Goal: Task Accomplishment & Management: Complete application form

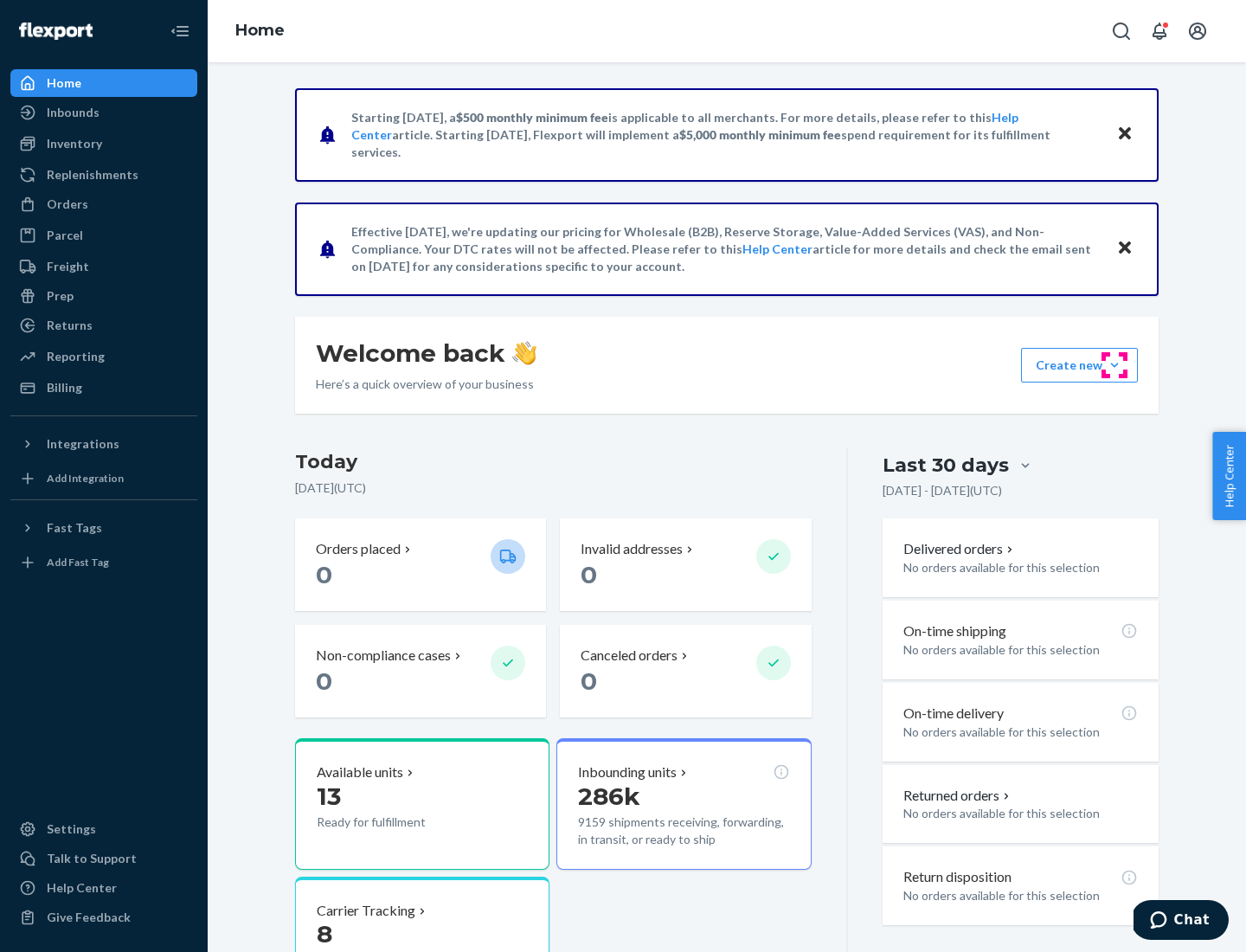
click at [1115, 365] on button "Create new Create new inbound Create new order Create new product" at bounding box center [1079, 364] width 117 height 35
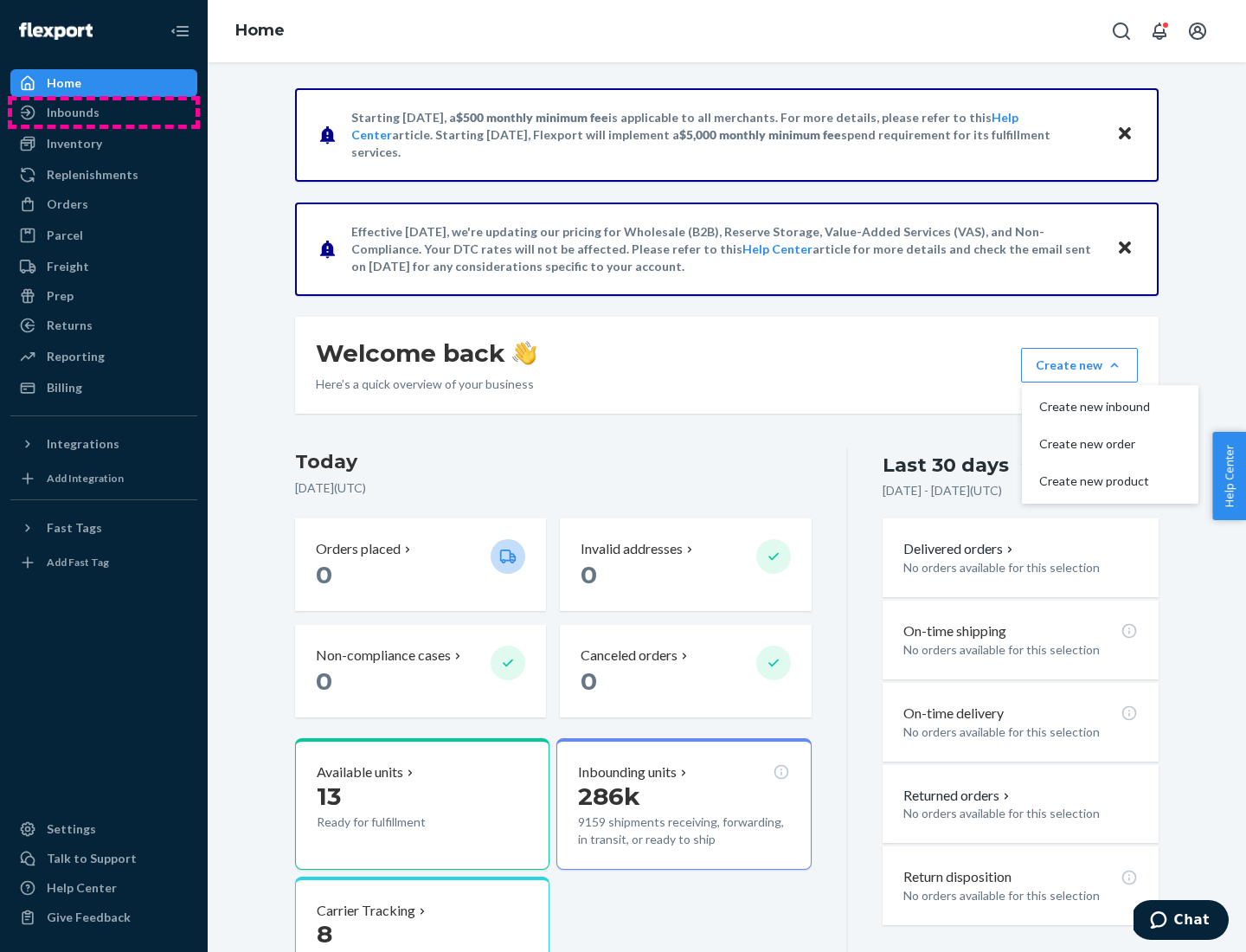
click at [104, 113] on div "Inbounds" at bounding box center [104, 113] width 183 height 24
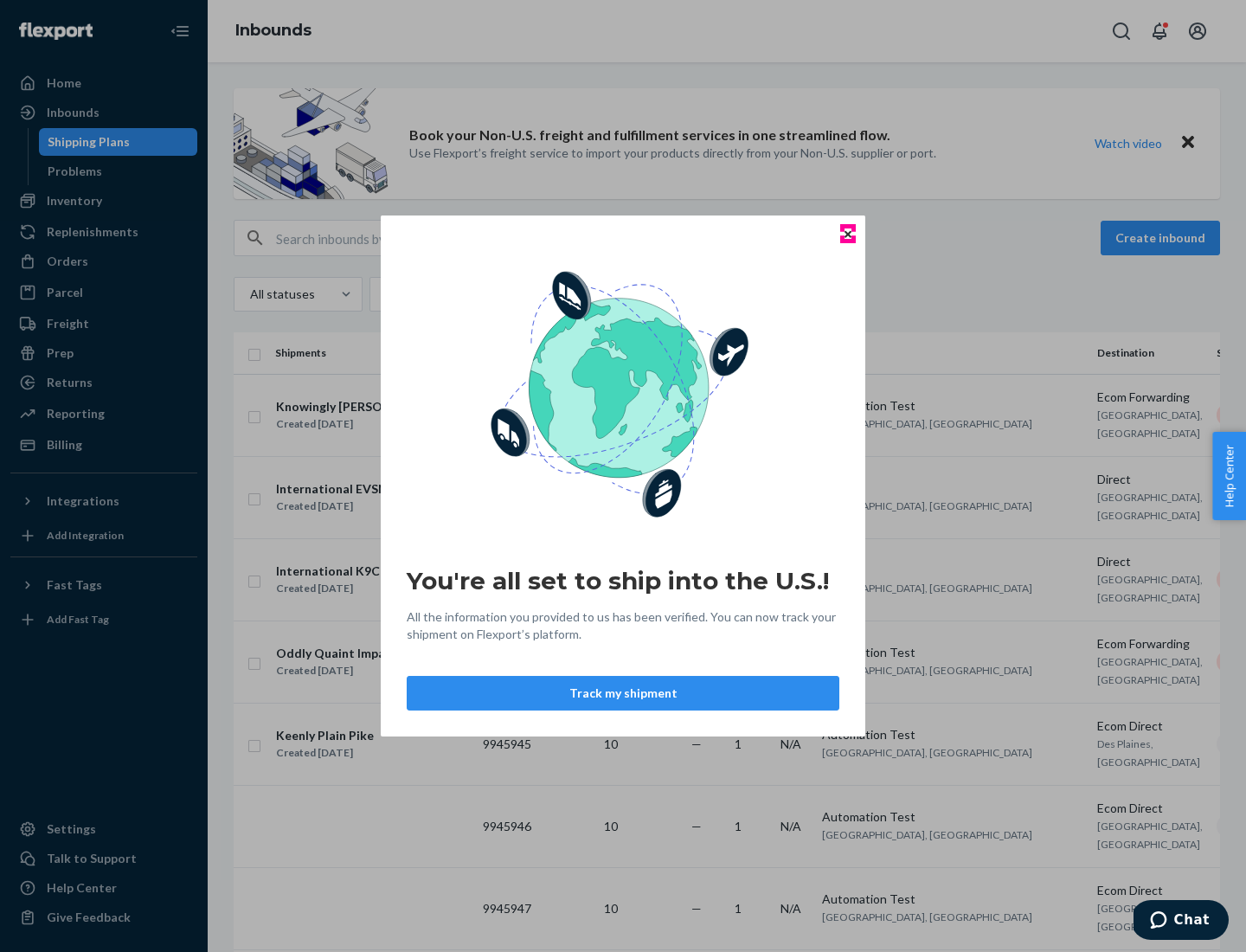
click at [848, 234] on icon "Close" at bounding box center [848, 233] width 7 height 7
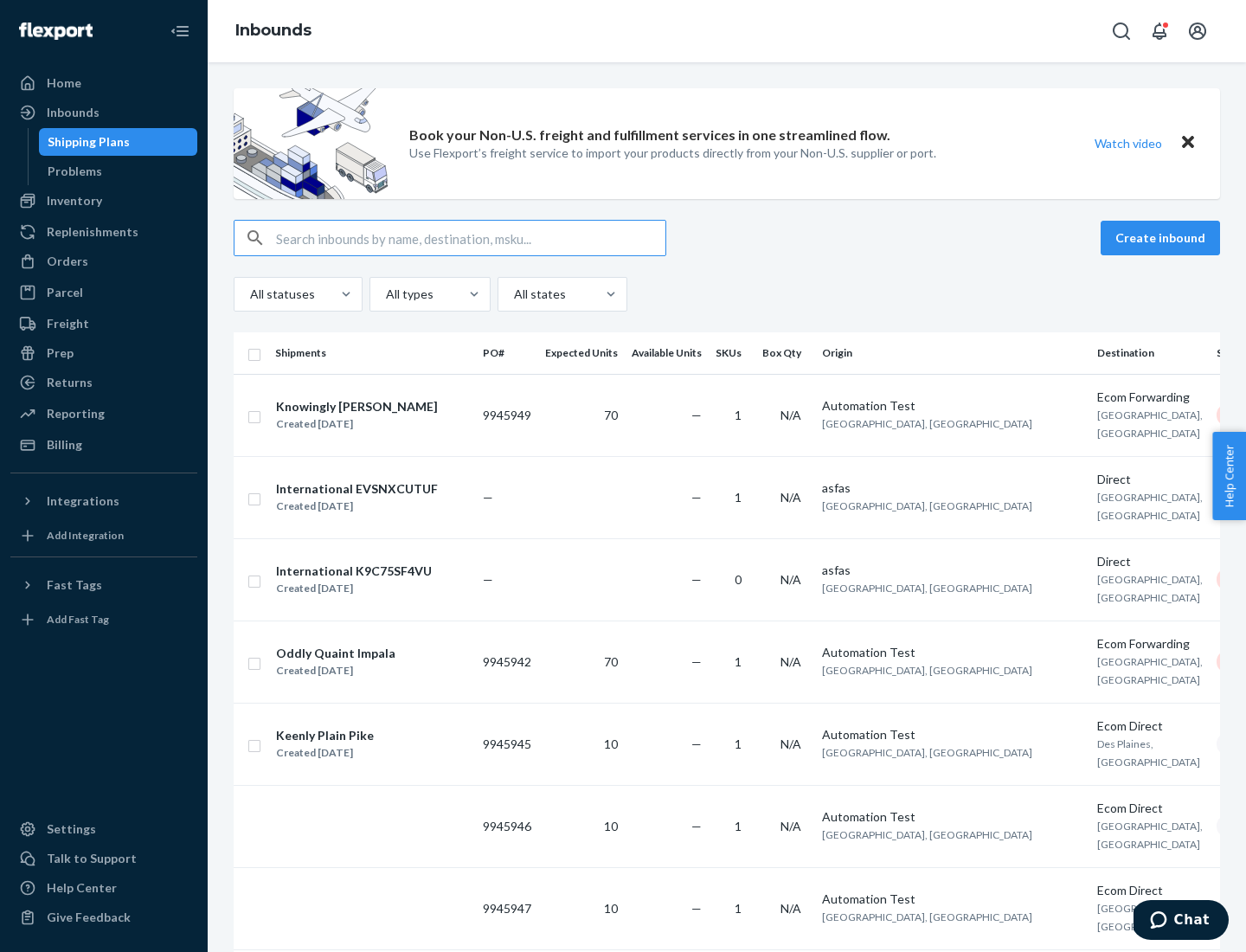
click at [1163, 238] on button "Create inbound" at bounding box center [1160, 238] width 120 height 35
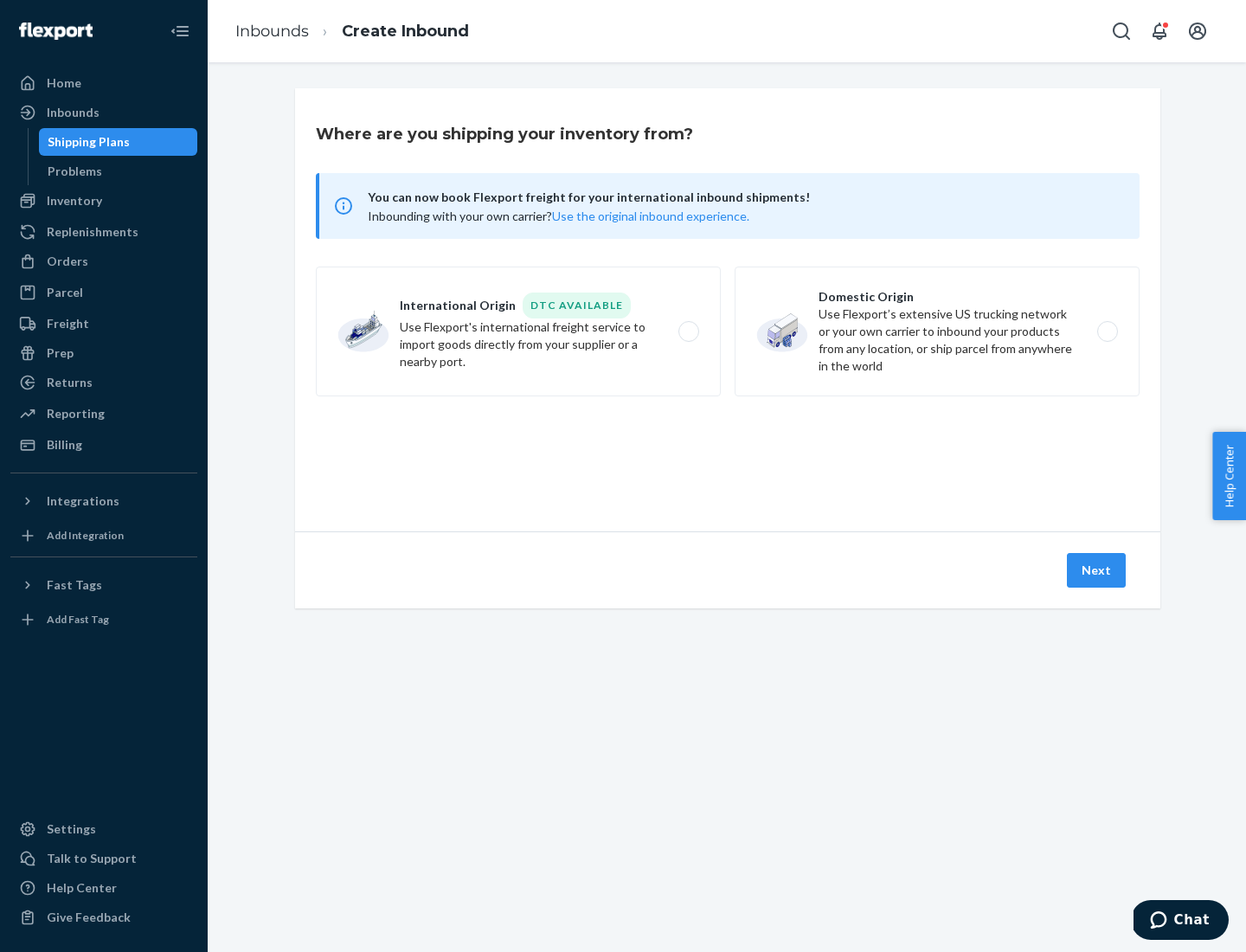
click at [937, 332] on label "Domestic Origin Use Flexport’s extensive US trucking network or your own carrie…" at bounding box center [937, 332] width 405 height 129
click at [1107, 332] on input "Domestic Origin Use Flexport’s extensive US trucking network or your own carrie…" at bounding box center [1112, 332] width 11 height 11
radio input "true"
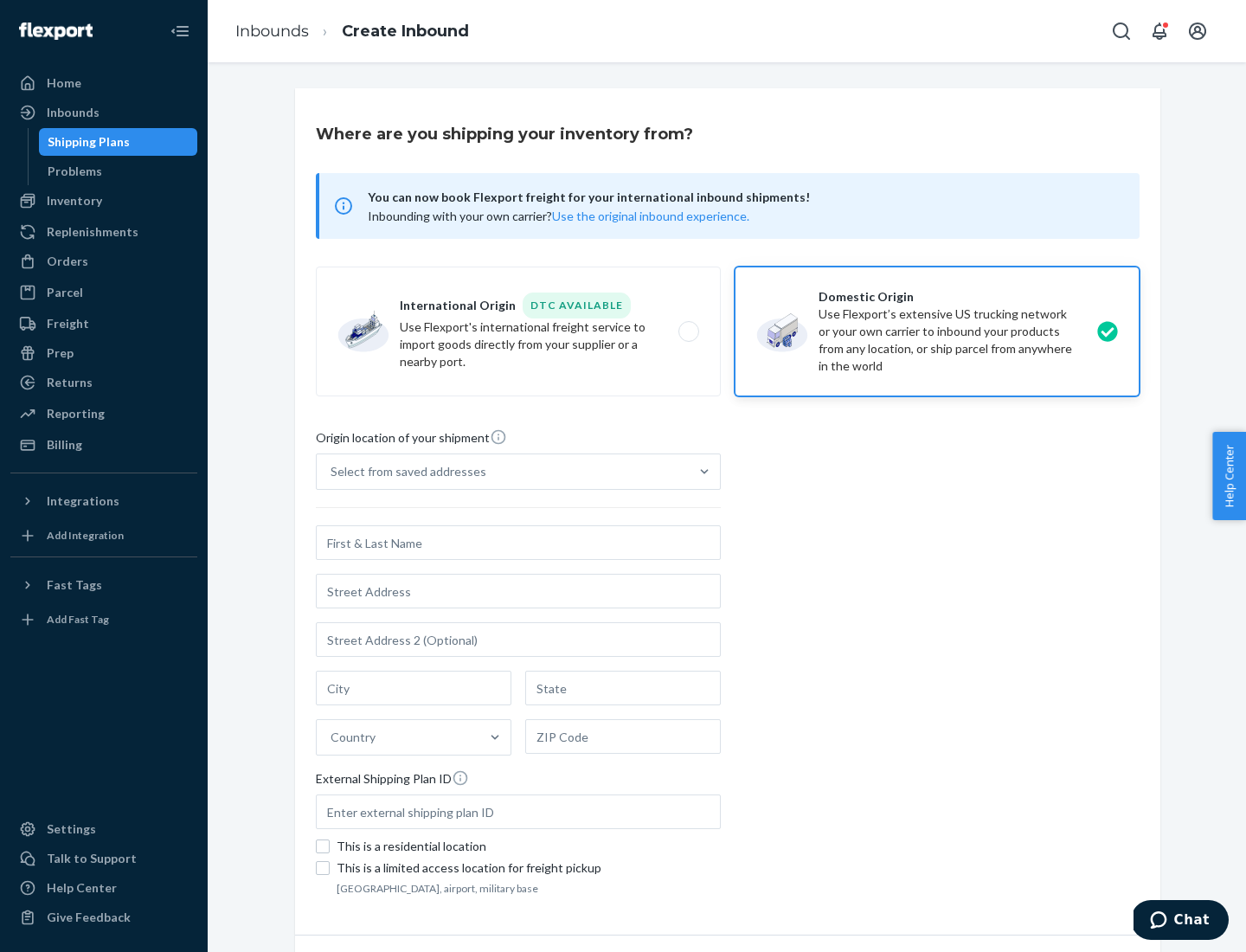
click at [503, 471] on div "Select from saved addresses" at bounding box center [503, 471] width 373 height 35
click at [333, 471] on input "Select from saved addresses" at bounding box center [332, 471] width 2 height 17
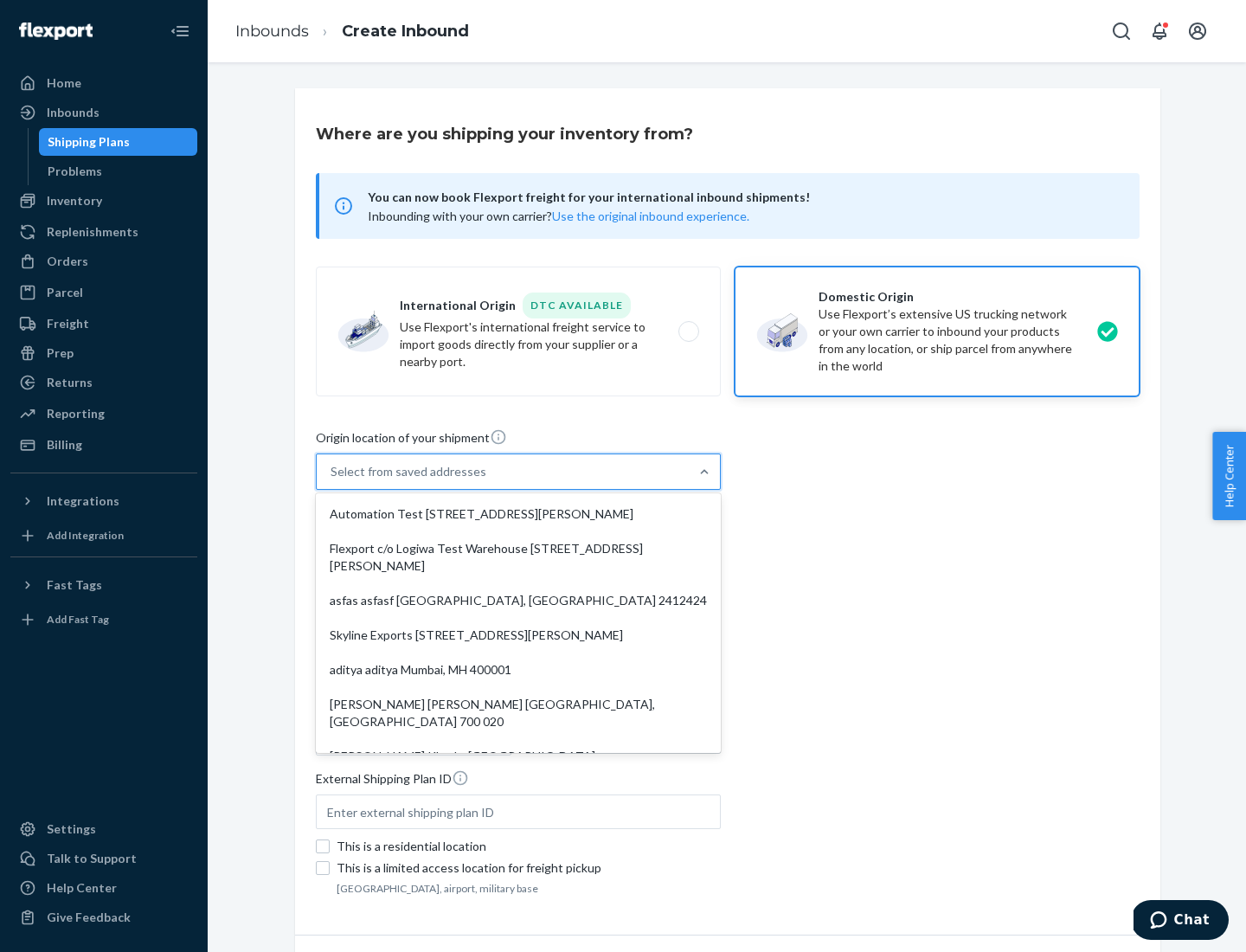
scroll to position [7, 0]
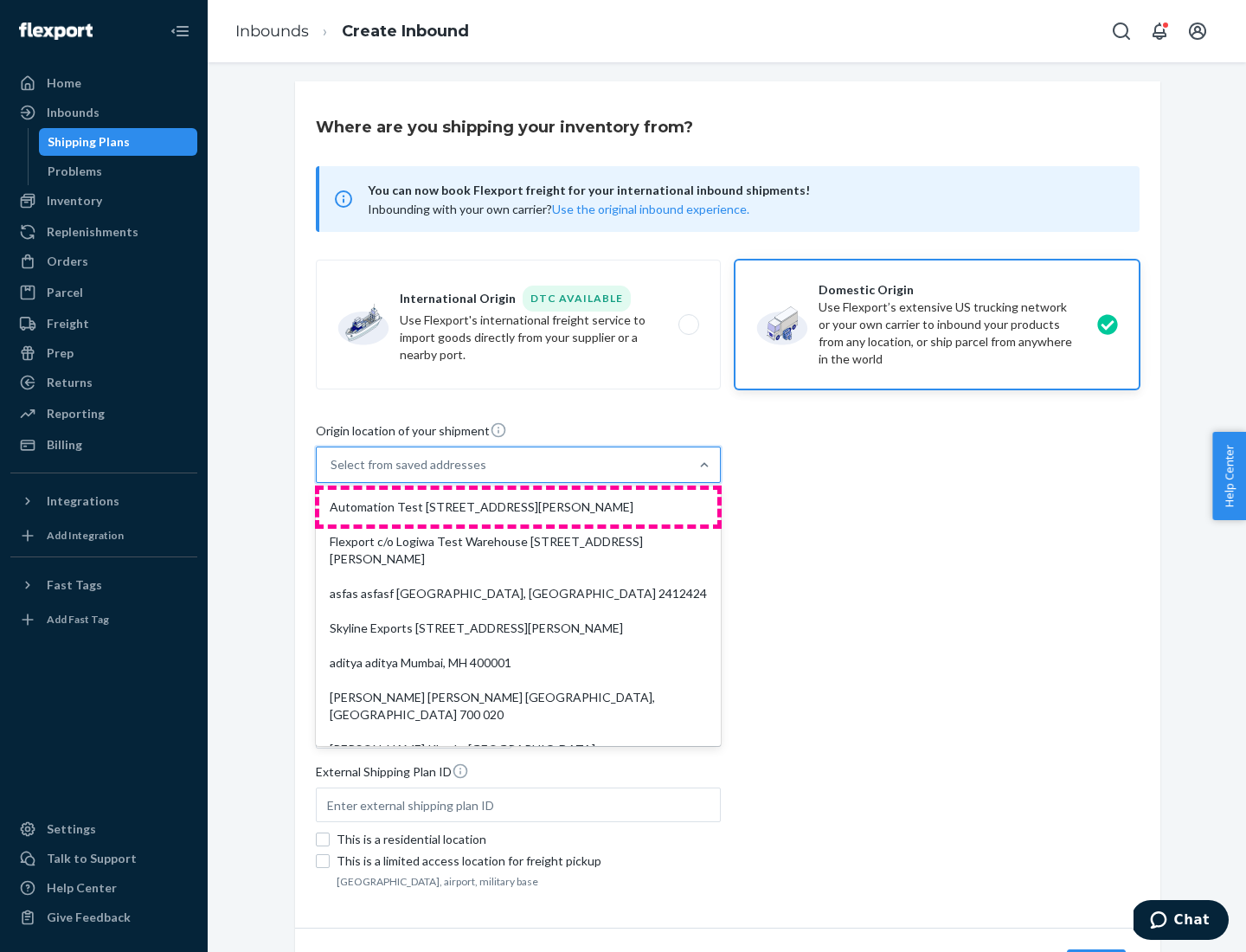
click at [518, 507] on div "Automation Test [STREET_ADDRESS][PERSON_NAME]" at bounding box center [519, 507] width 398 height 35
click at [333, 473] on input "option Automation Test [STREET_ADDRESS][PERSON_NAME]. 9 results available. Use …" at bounding box center [332, 464] width 2 height 17
type input "Automation Test"
type input "9th Floor"
type input "[GEOGRAPHIC_DATA]"
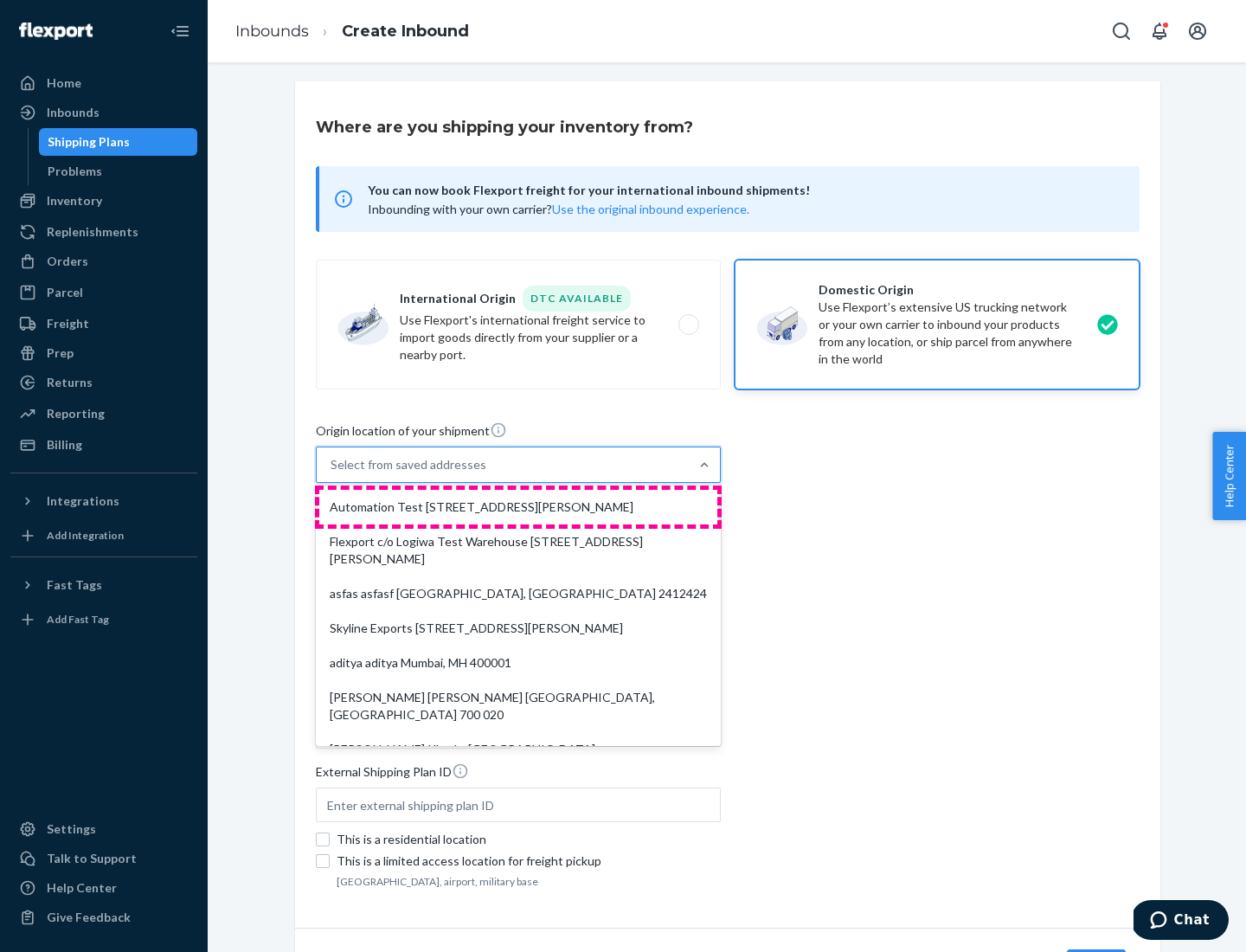
type input "CA"
type input "94104"
type input "[STREET_ADDRESS][PERSON_NAME]"
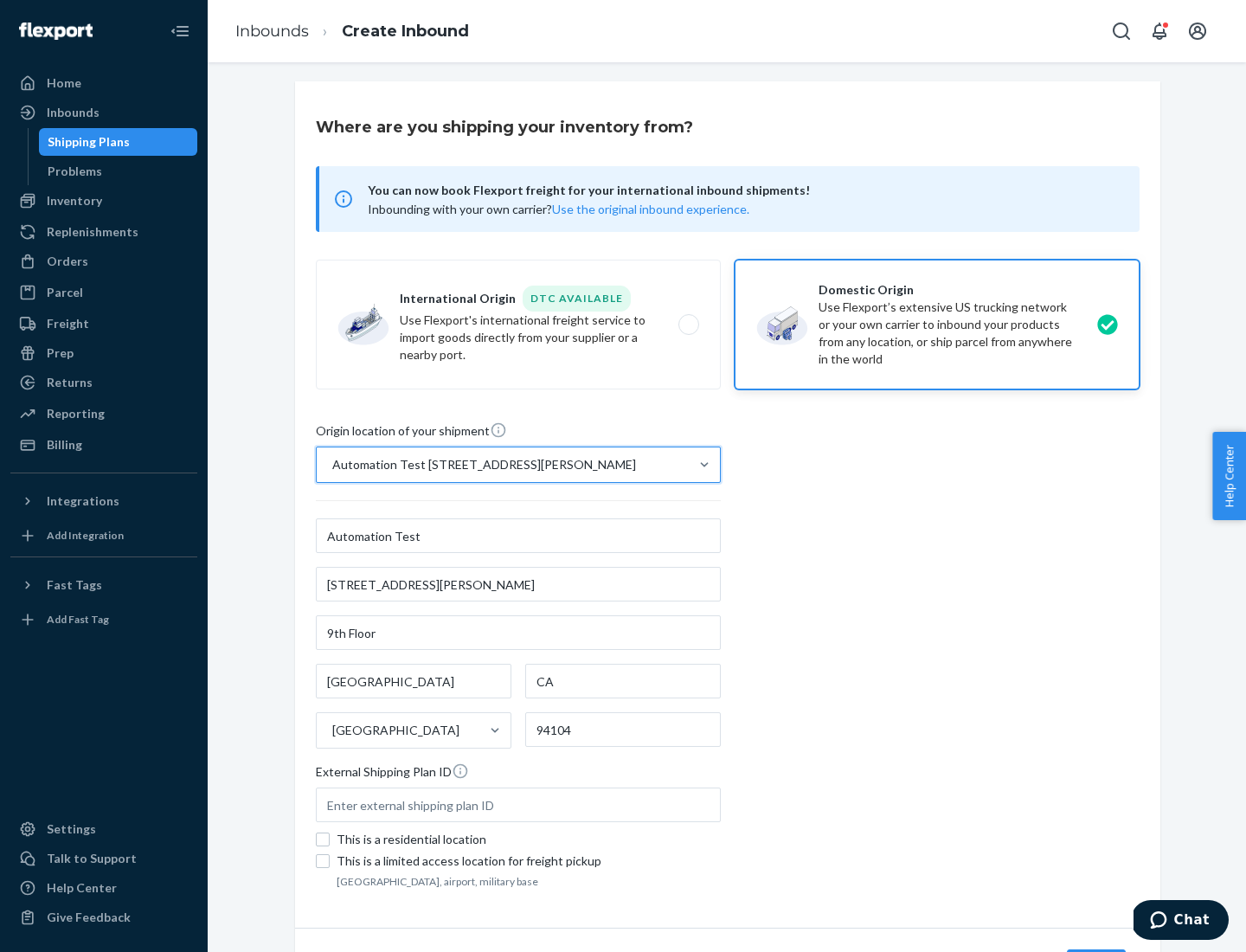
scroll to position [102, 0]
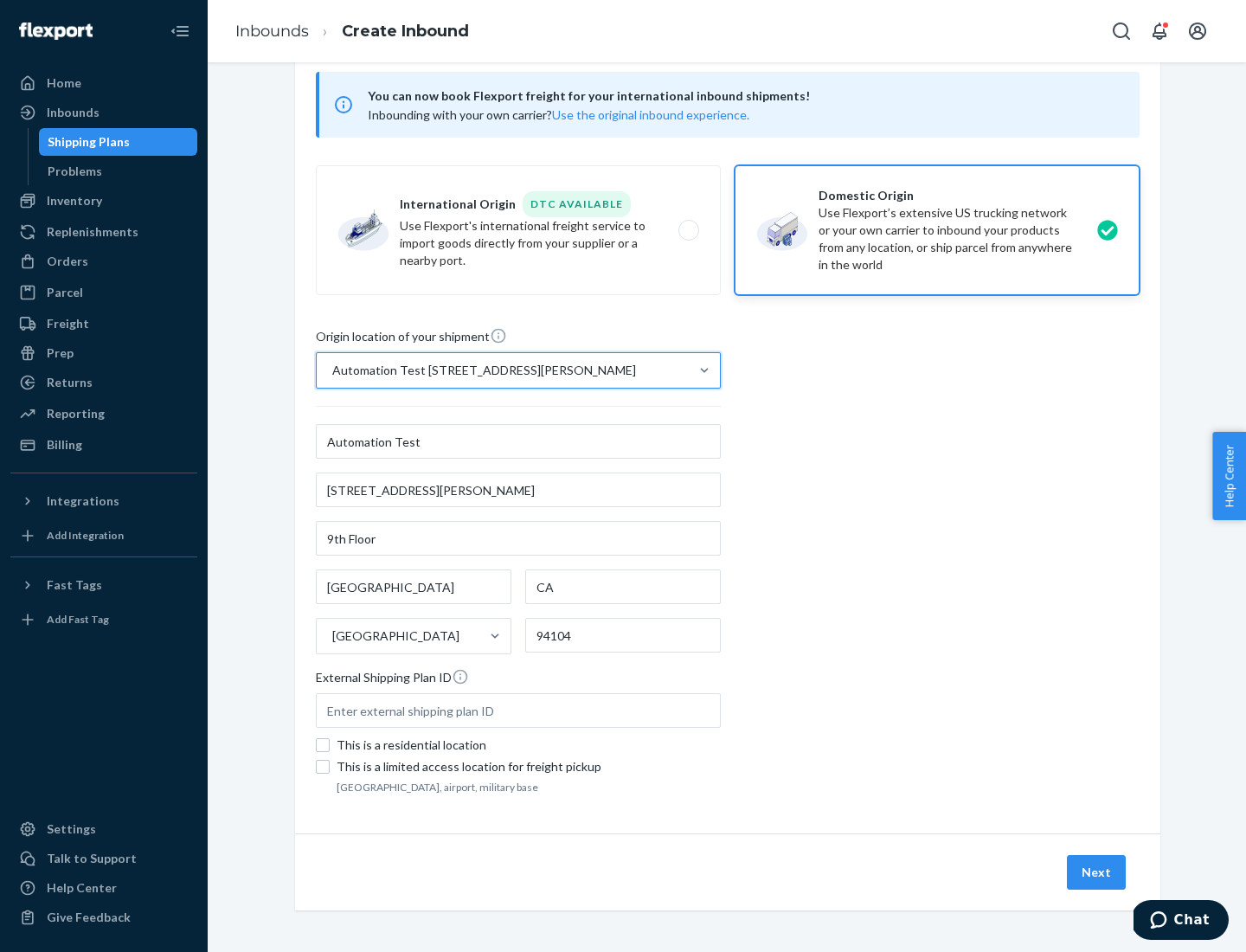
click at [1098, 872] on button "Next" at bounding box center [1096, 871] width 59 height 35
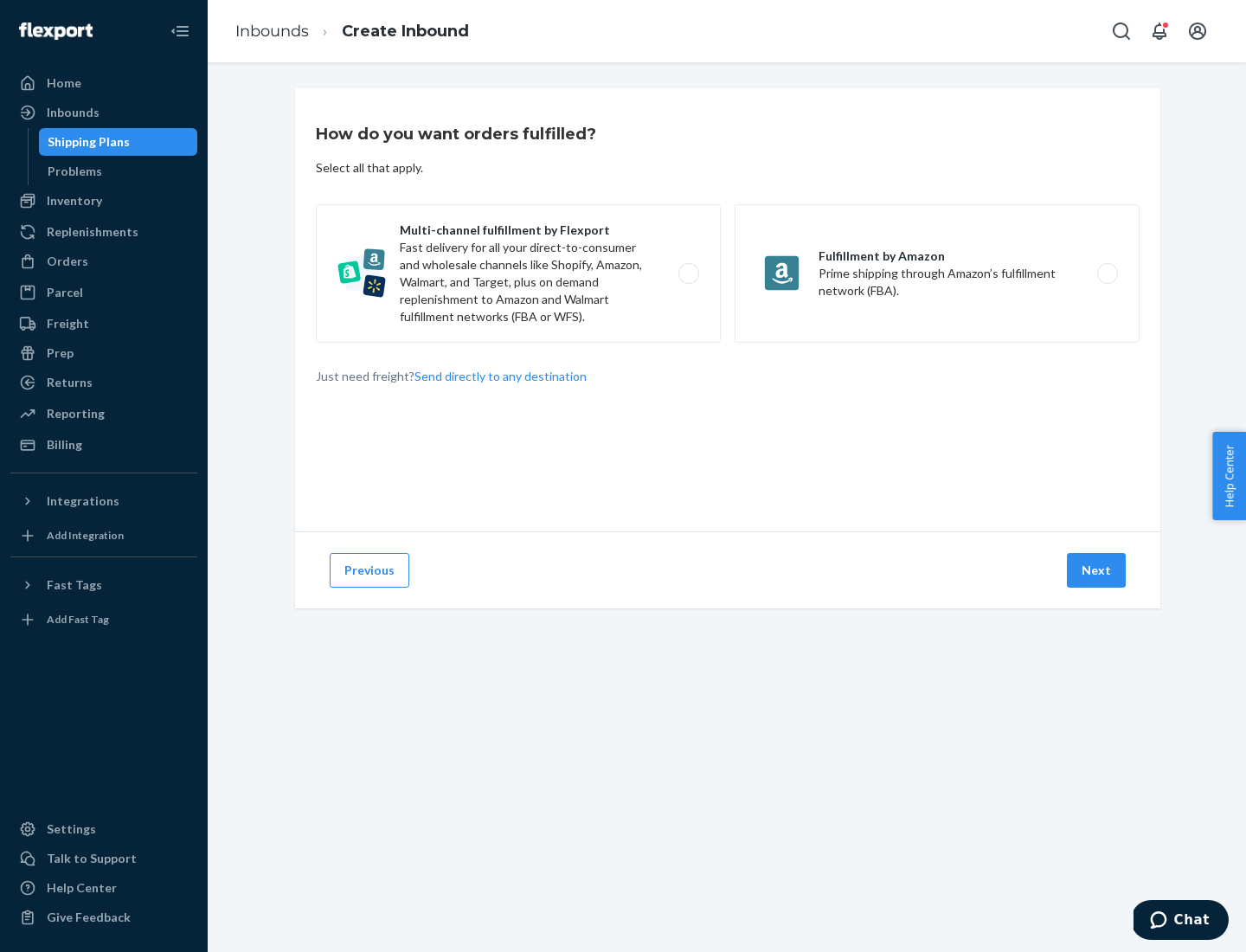
click at [518, 274] on label "Multi-channel fulfillment by Flexport Fast delivery for all your direct-to-cons…" at bounding box center [518, 273] width 405 height 138
click at [688, 274] on input "Multi-channel fulfillment by Flexport Fast delivery for all your direct-to-cons…" at bounding box center [693, 273] width 11 height 11
radio input "true"
click at [1098, 571] on button "Next" at bounding box center [1096, 570] width 59 height 35
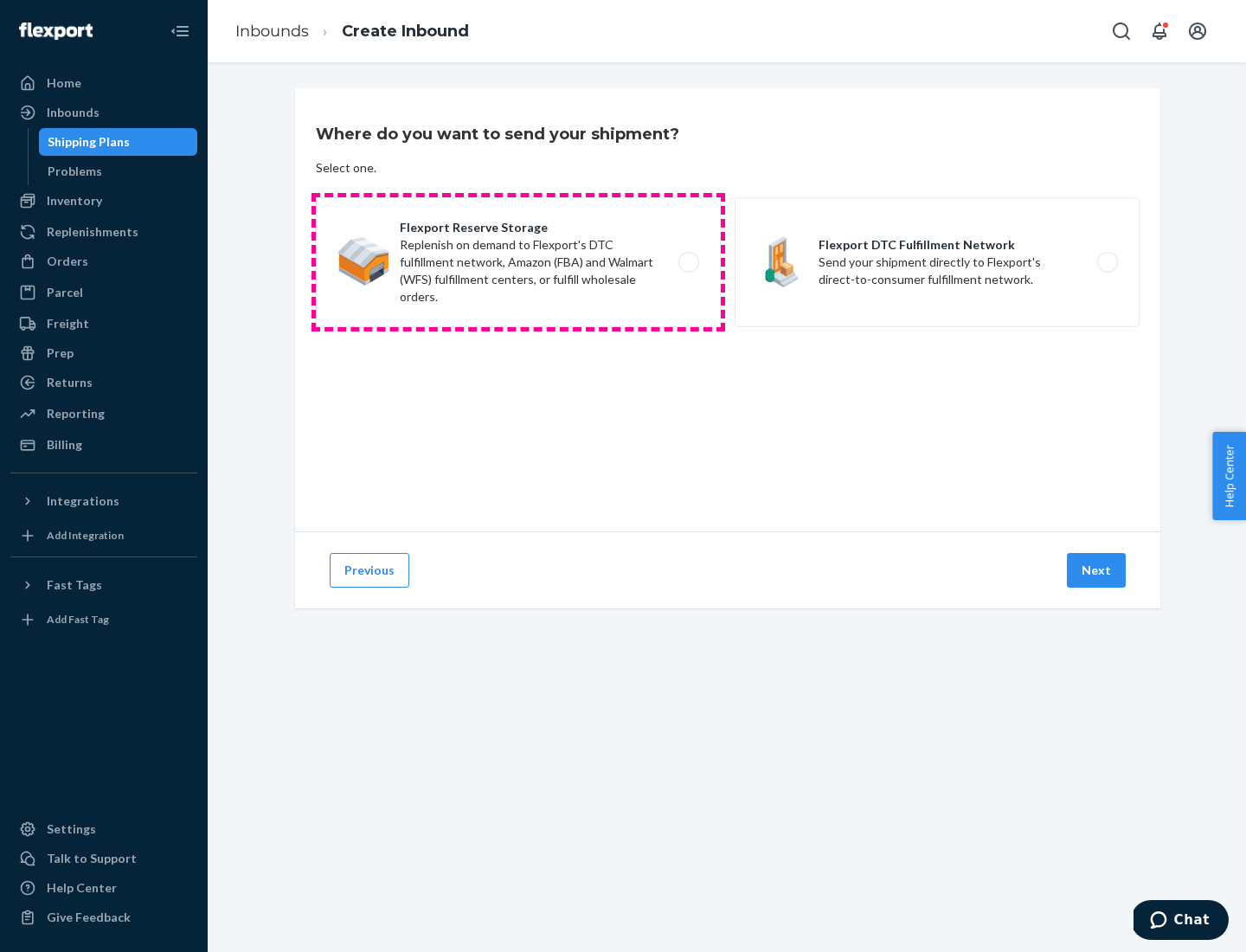
click at [518, 262] on label "Flexport Reserve Storage Replenish on demand to Flexport's DTC fulfillment netw…" at bounding box center [518, 262] width 405 height 129
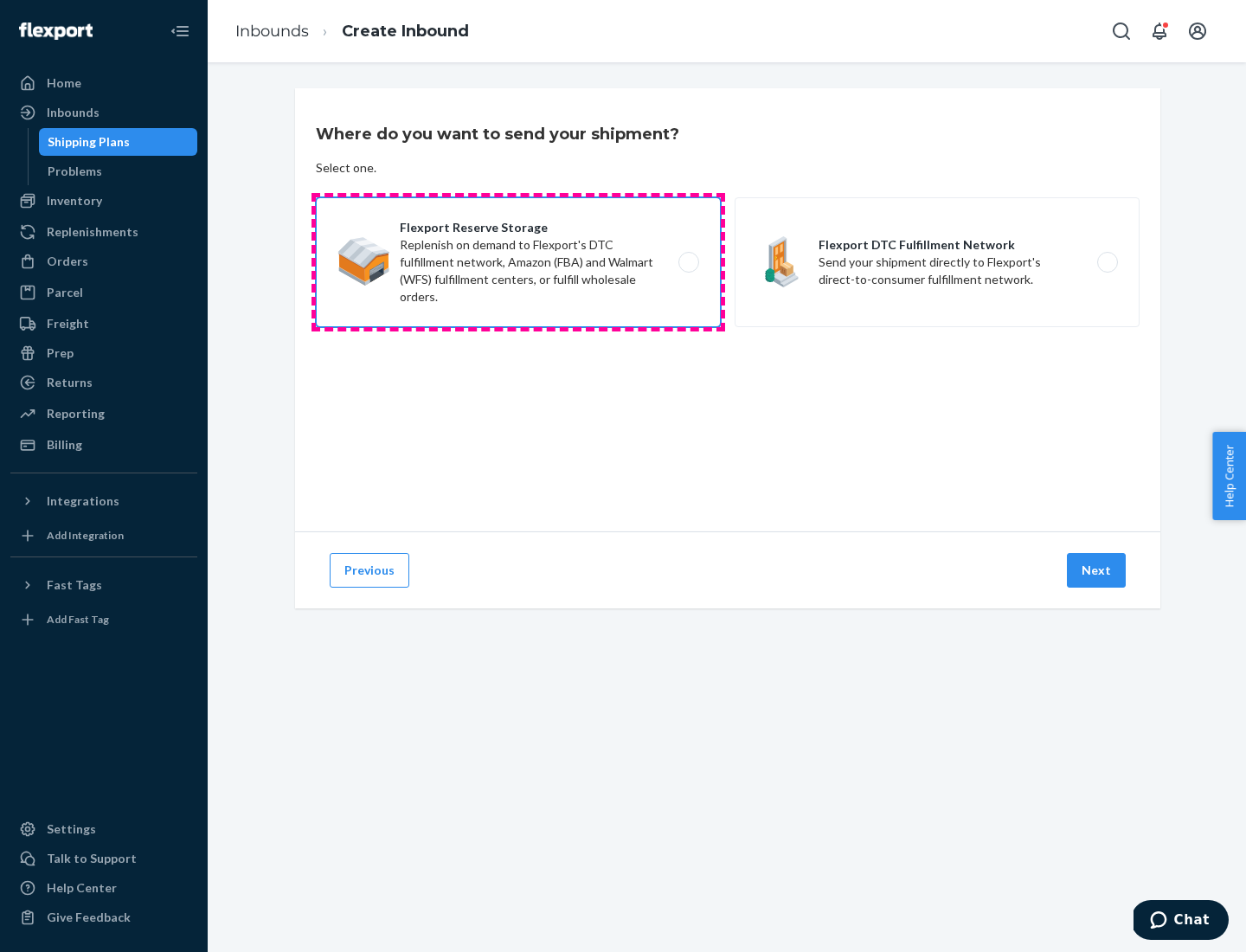
click at [688, 262] on input "Flexport Reserve Storage Replenish on demand to Flexport's DTC fulfillment netw…" at bounding box center [693, 262] width 11 height 11
radio input "true"
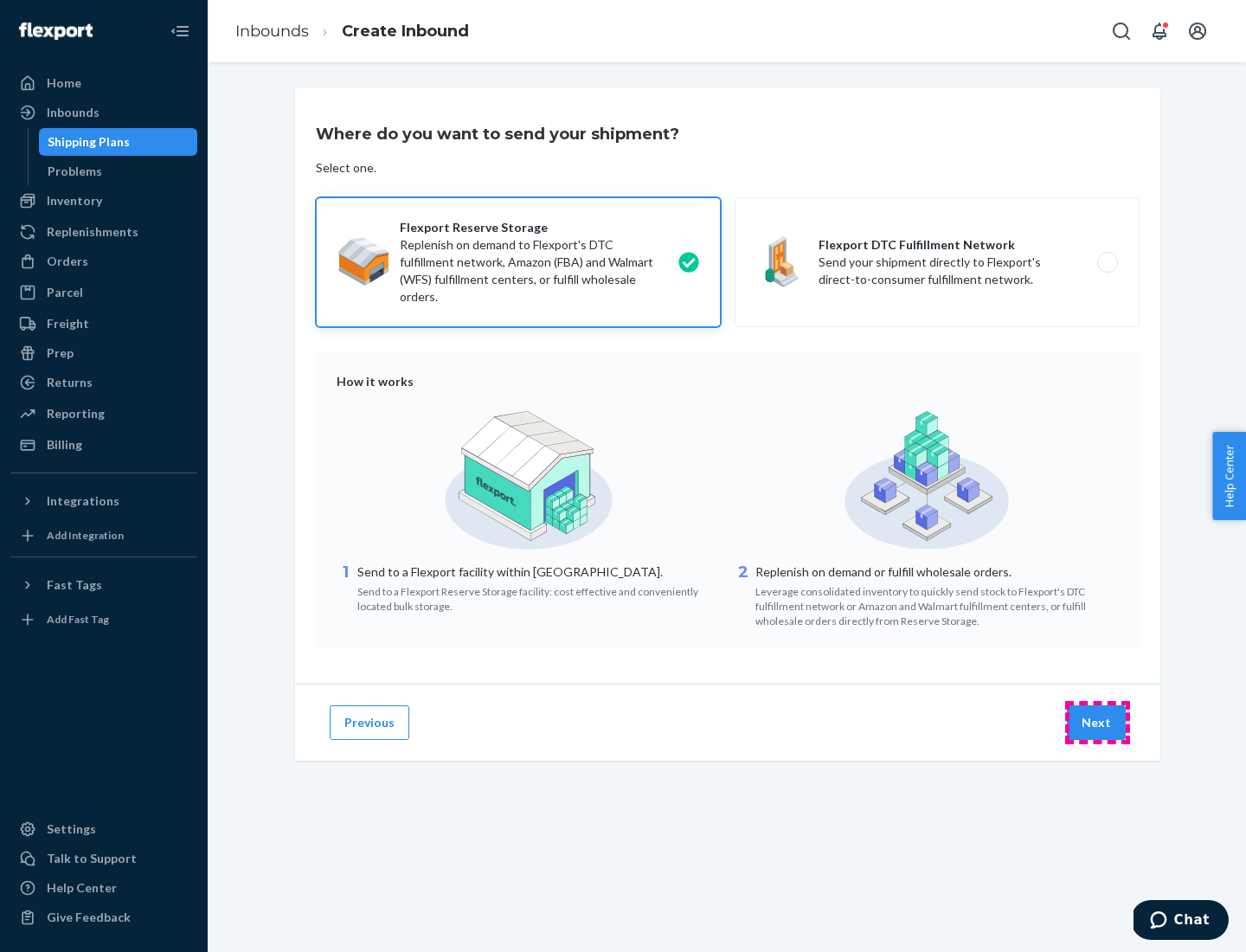
click at [1098, 722] on button "Next" at bounding box center [1096, 722] width 59 height 35
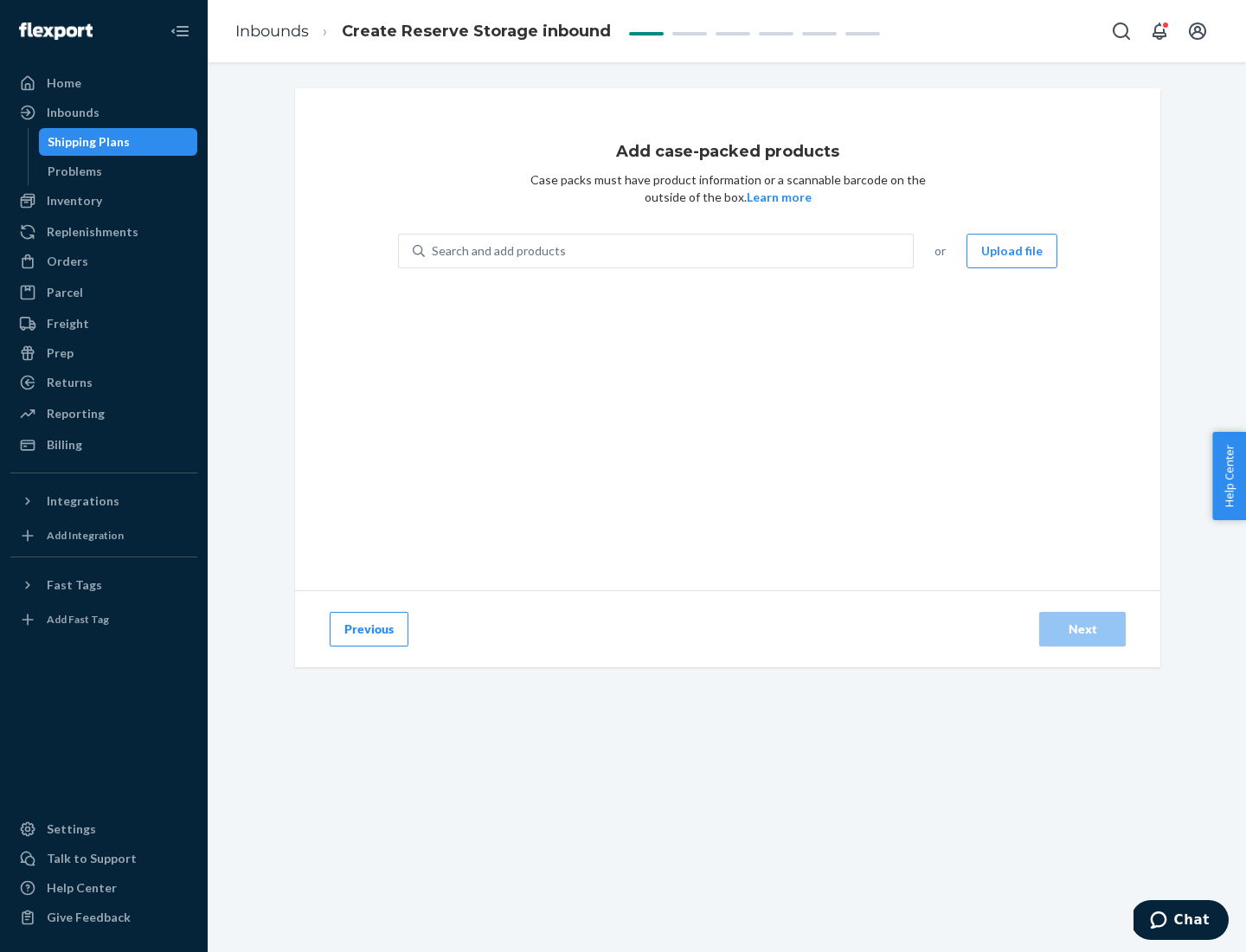
click at [669, 251] on div "Search and add products" at bounding box center [669, 250] width 488 height 31
click at [433, 251] on input "Search and add products" at bounding box center [433, 250] width 2 height 17
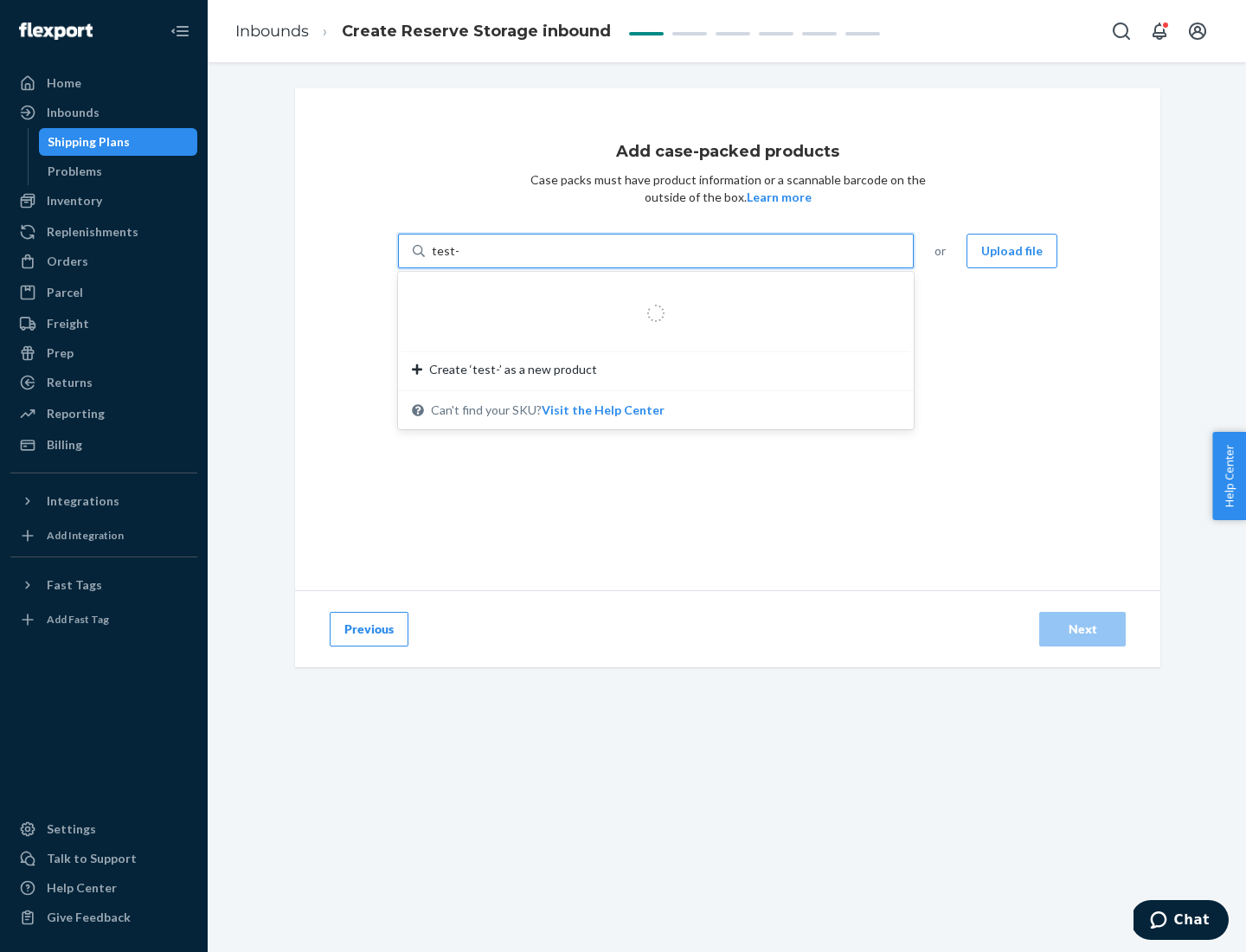
type input "test-syn"
click at [649, 293] on div "test - syn - test" at bounding box center [649, 292] width 474 height 17
click at [477, 260] on input "test-syn" at bounding box center [454, 250] width 45 height 17
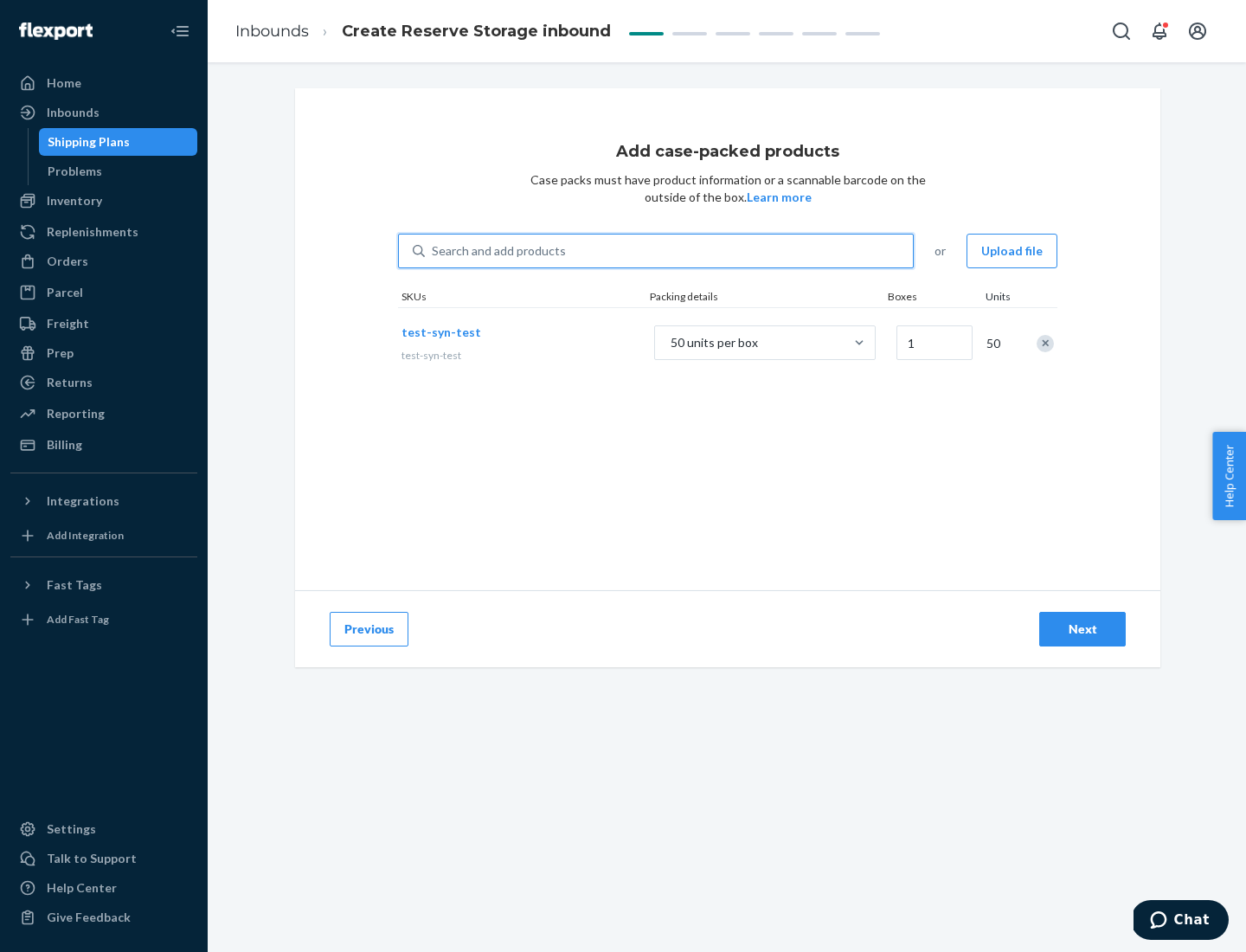
click at [1083, 629] on div "Next" at bounding box center [1082, 628] width 57 height 17
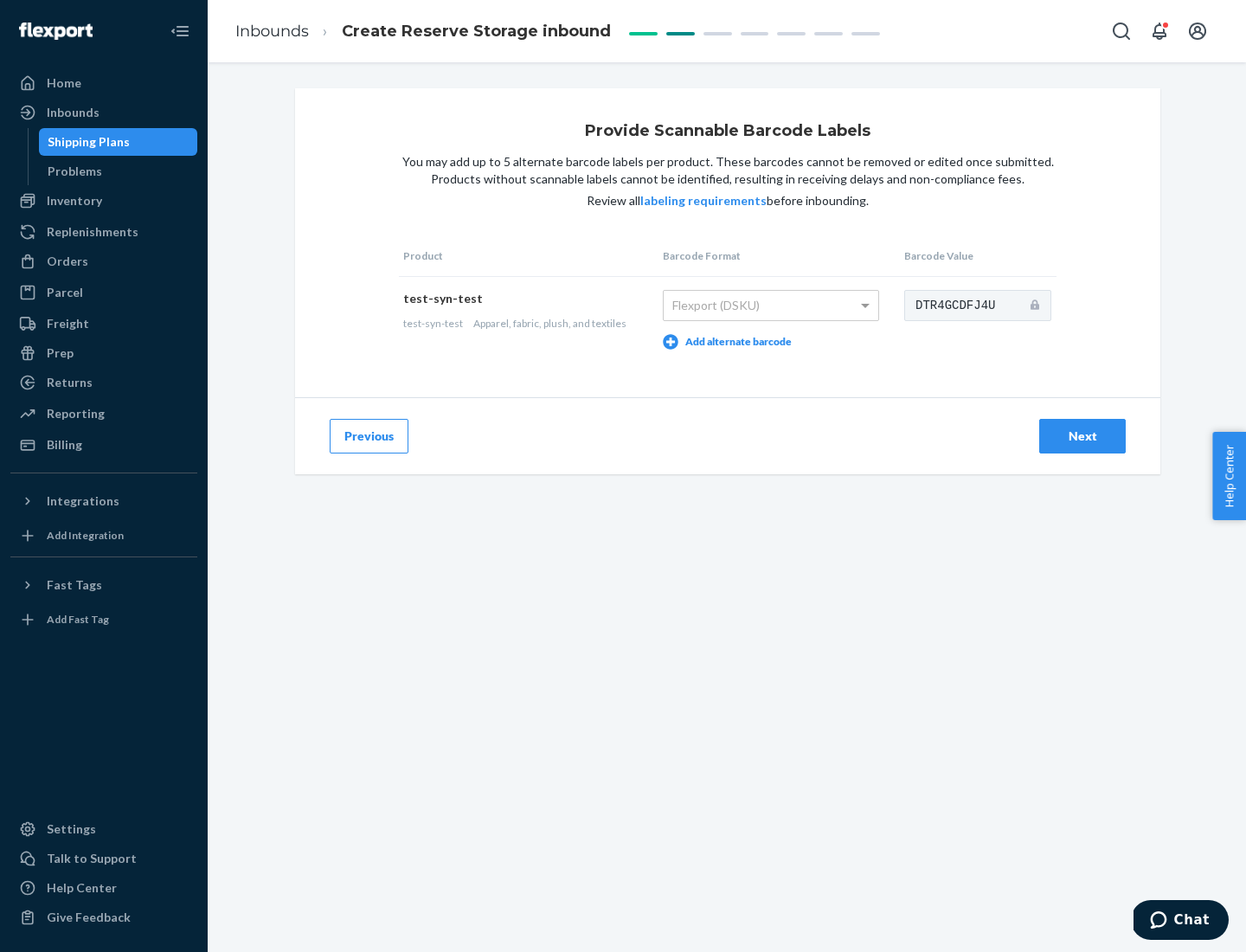
click at [1083, 435] on div "Next" at bounding box center [1082, 435] width 57 height 17
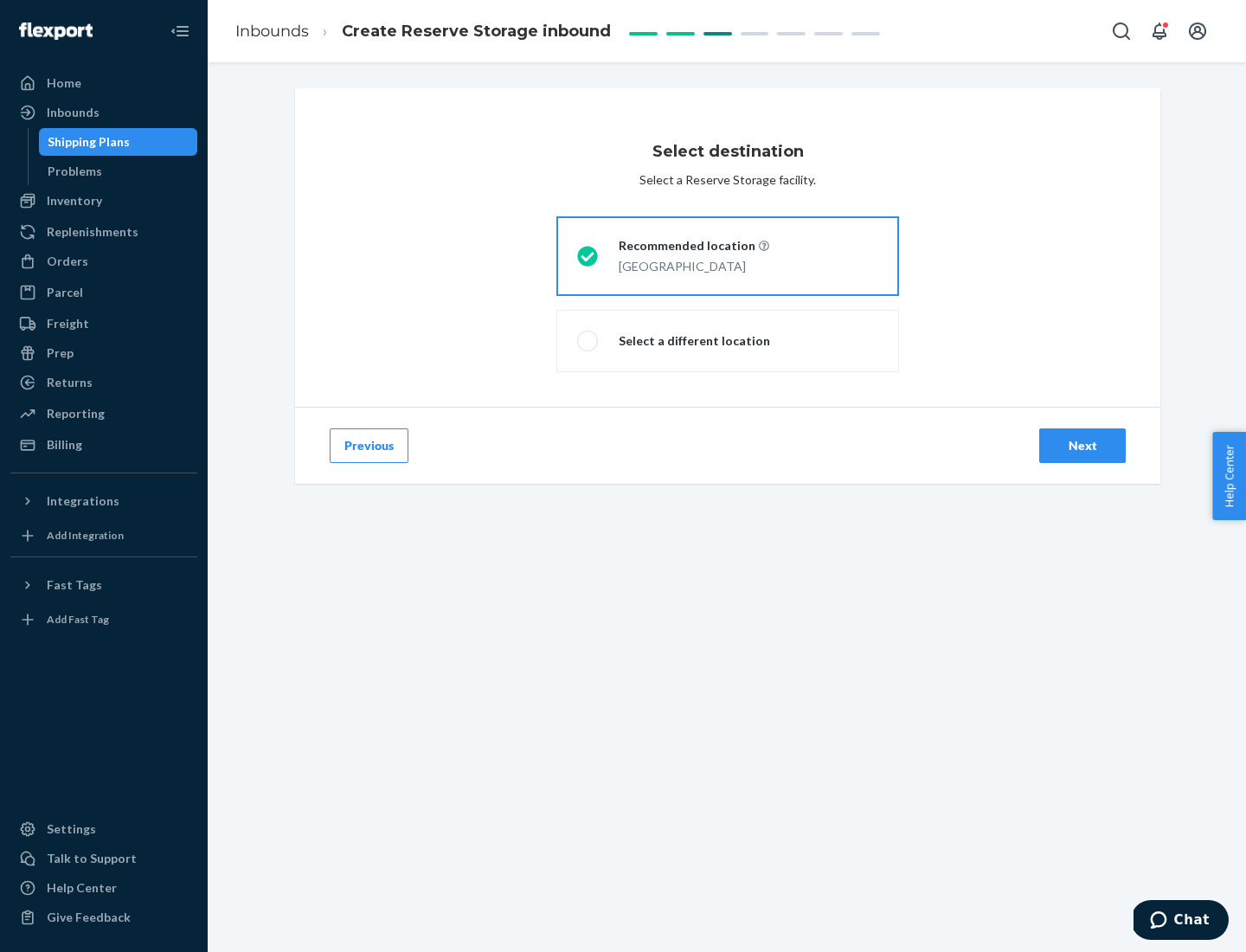
click at [1083, 445] on div "Next" at bounding box center [1082, 445] width 57 height 17
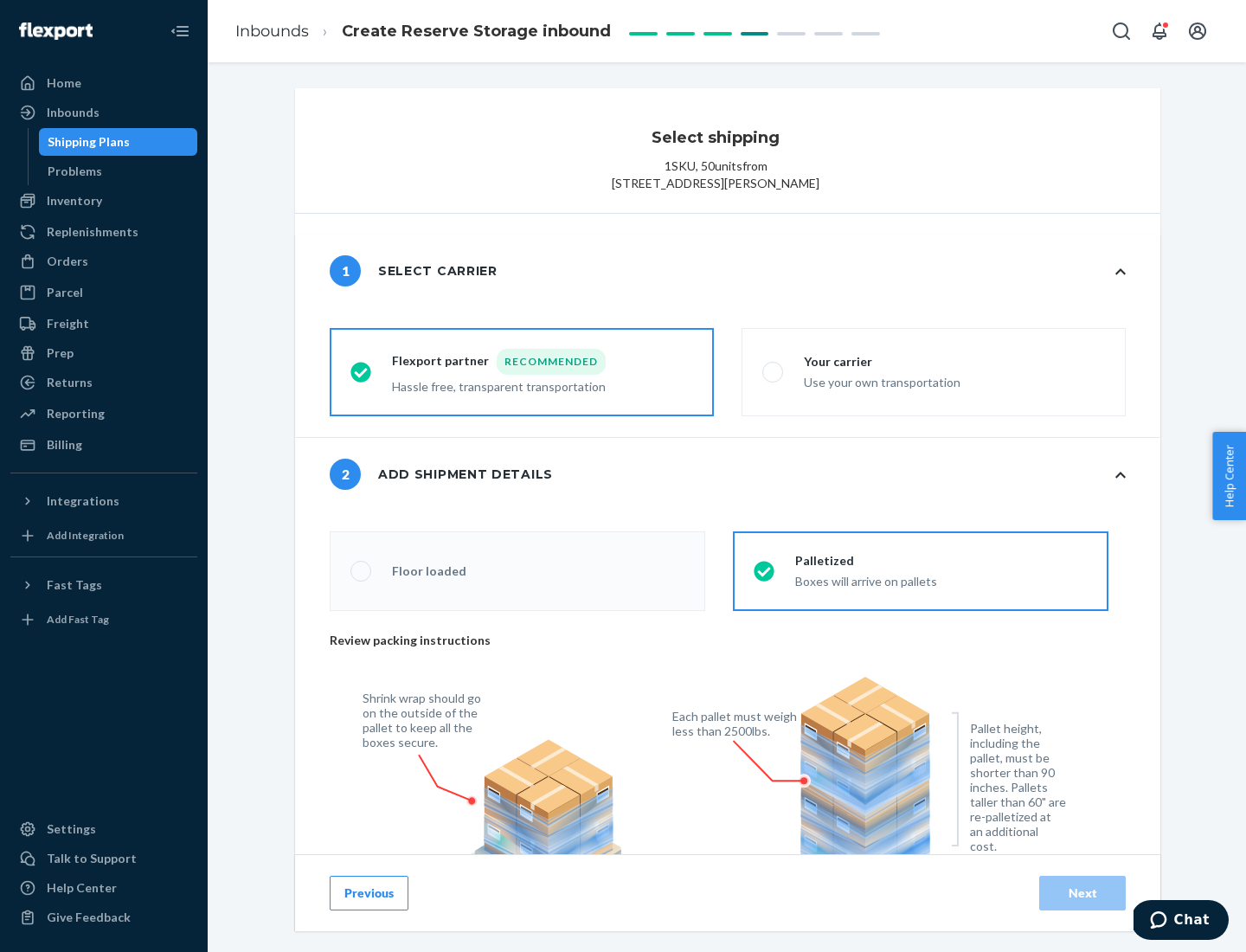
radio input "false"
type input "1"
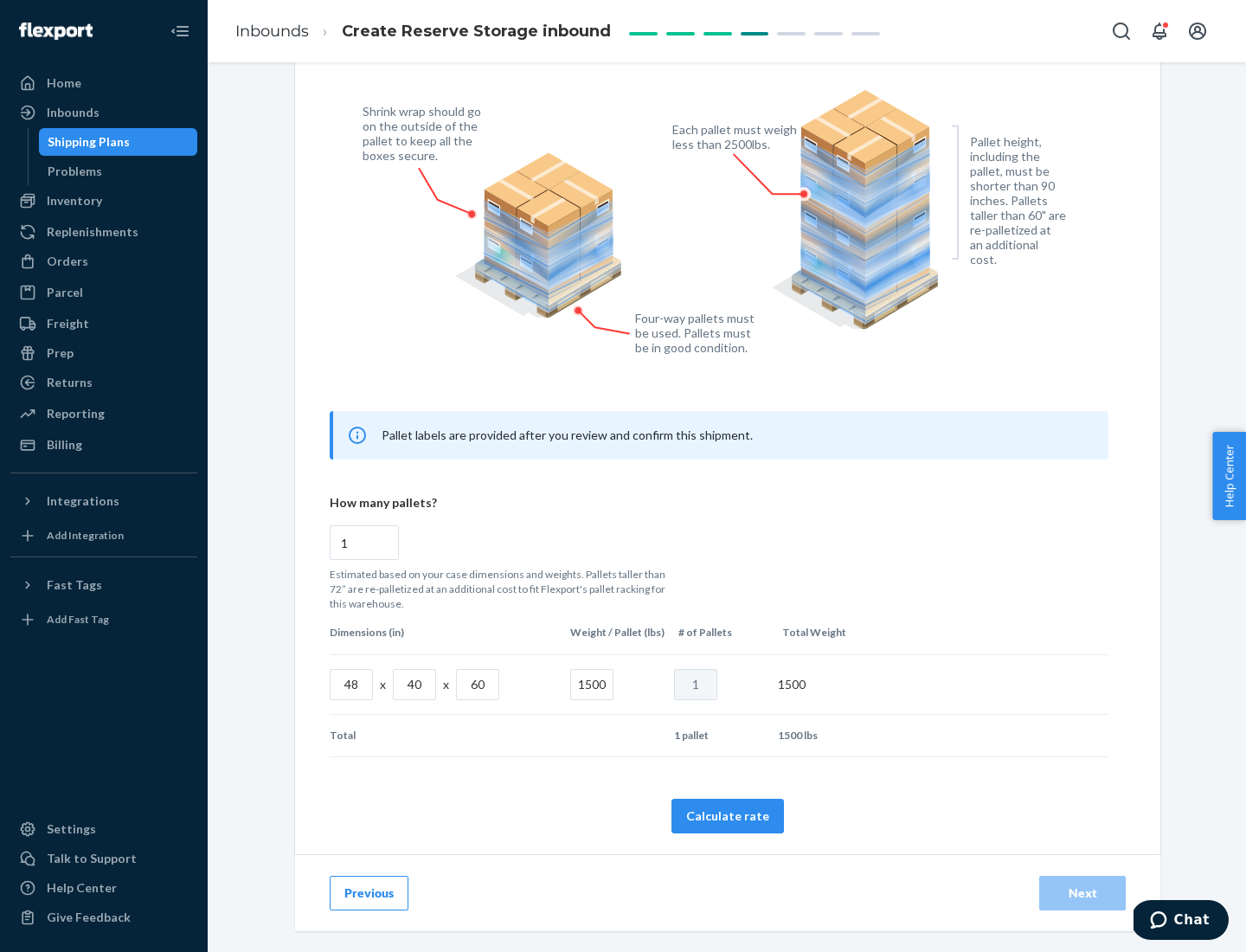
click at [728, 815] on button "Calculate rate" at bounding box center [727, 816] width 113 height 35
radio input "false"
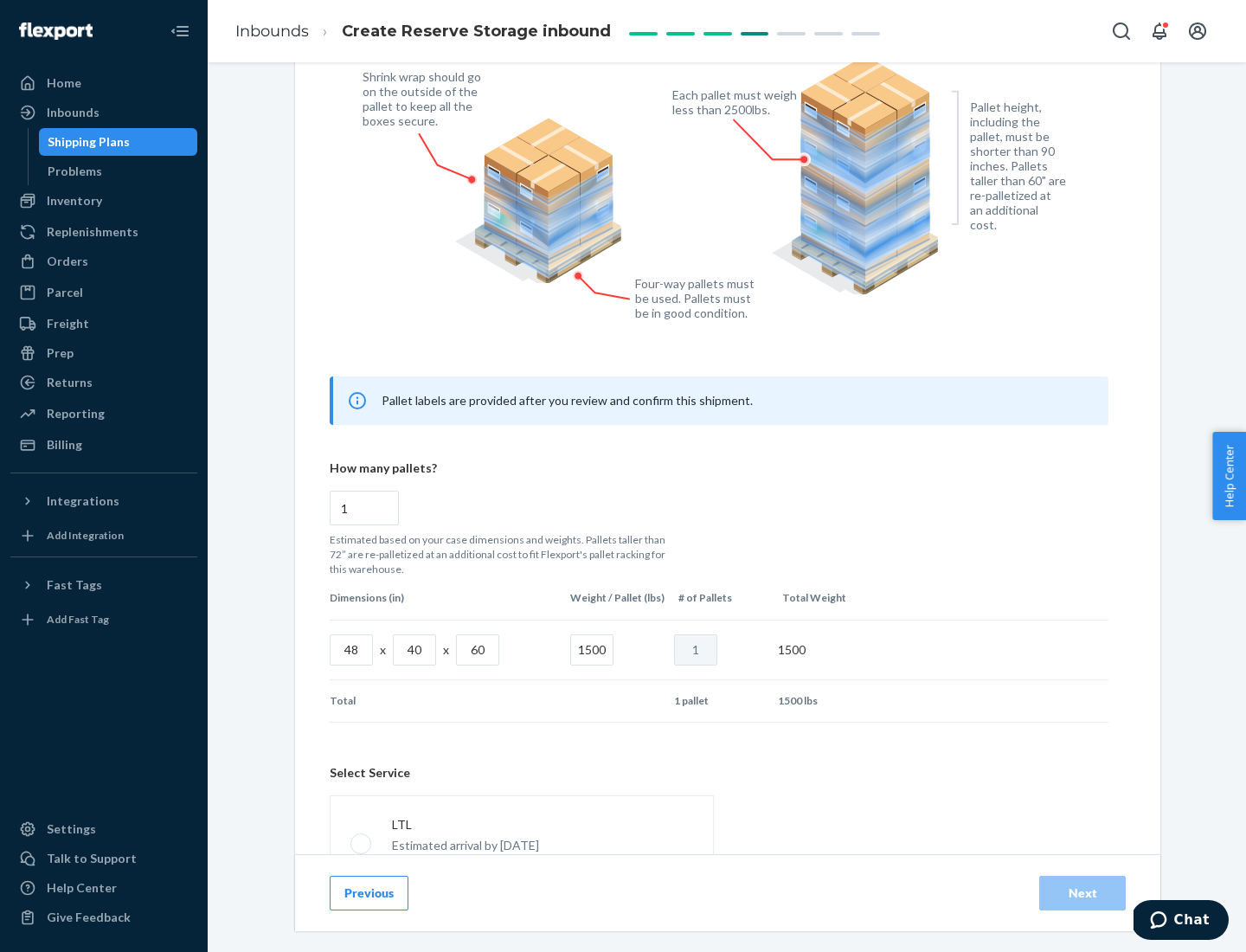
scroll to position [765, 0]
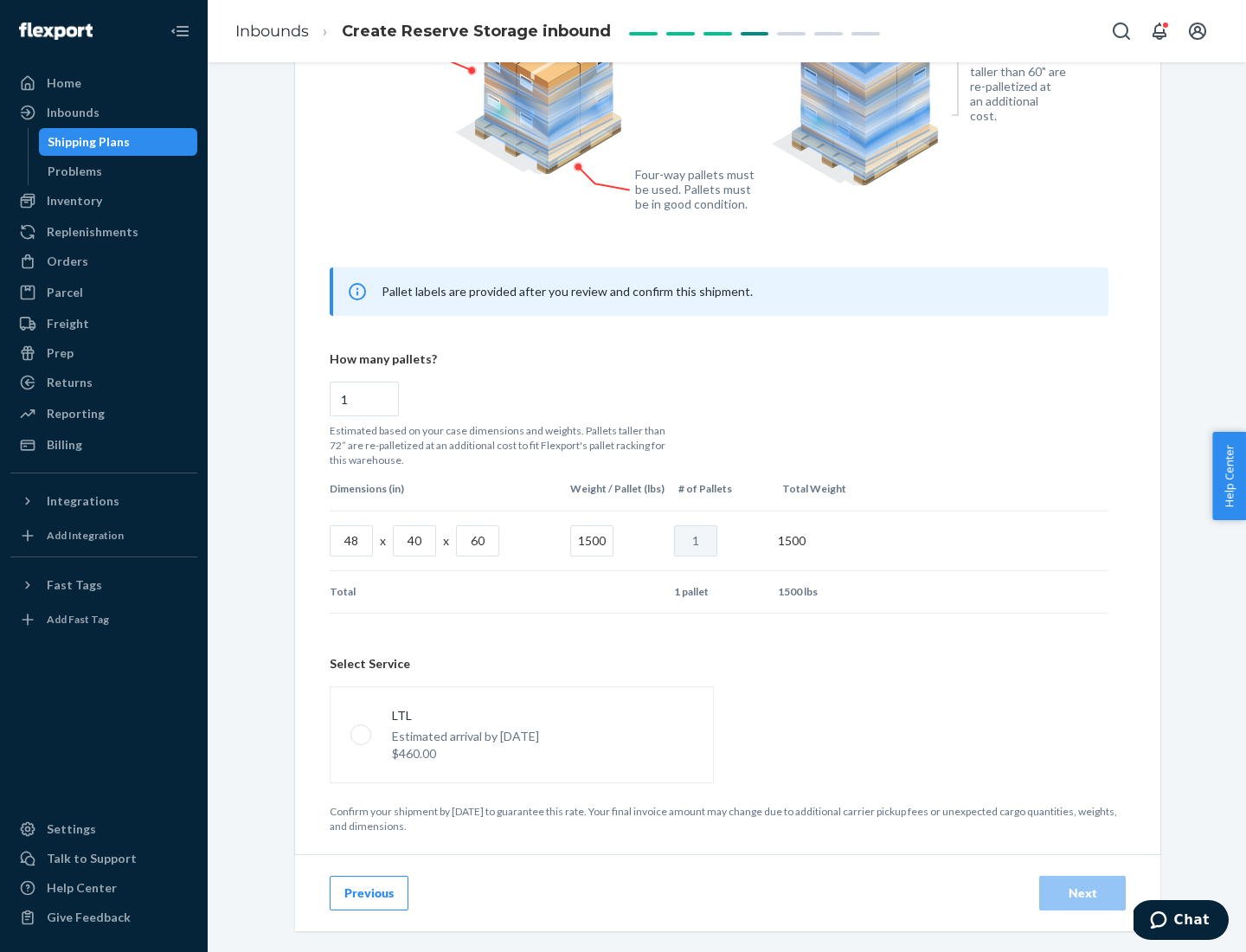
click at [521, 734] on p "Estimated arrival by [DATE]" at bounding box center [466, 736] width 147 height 17
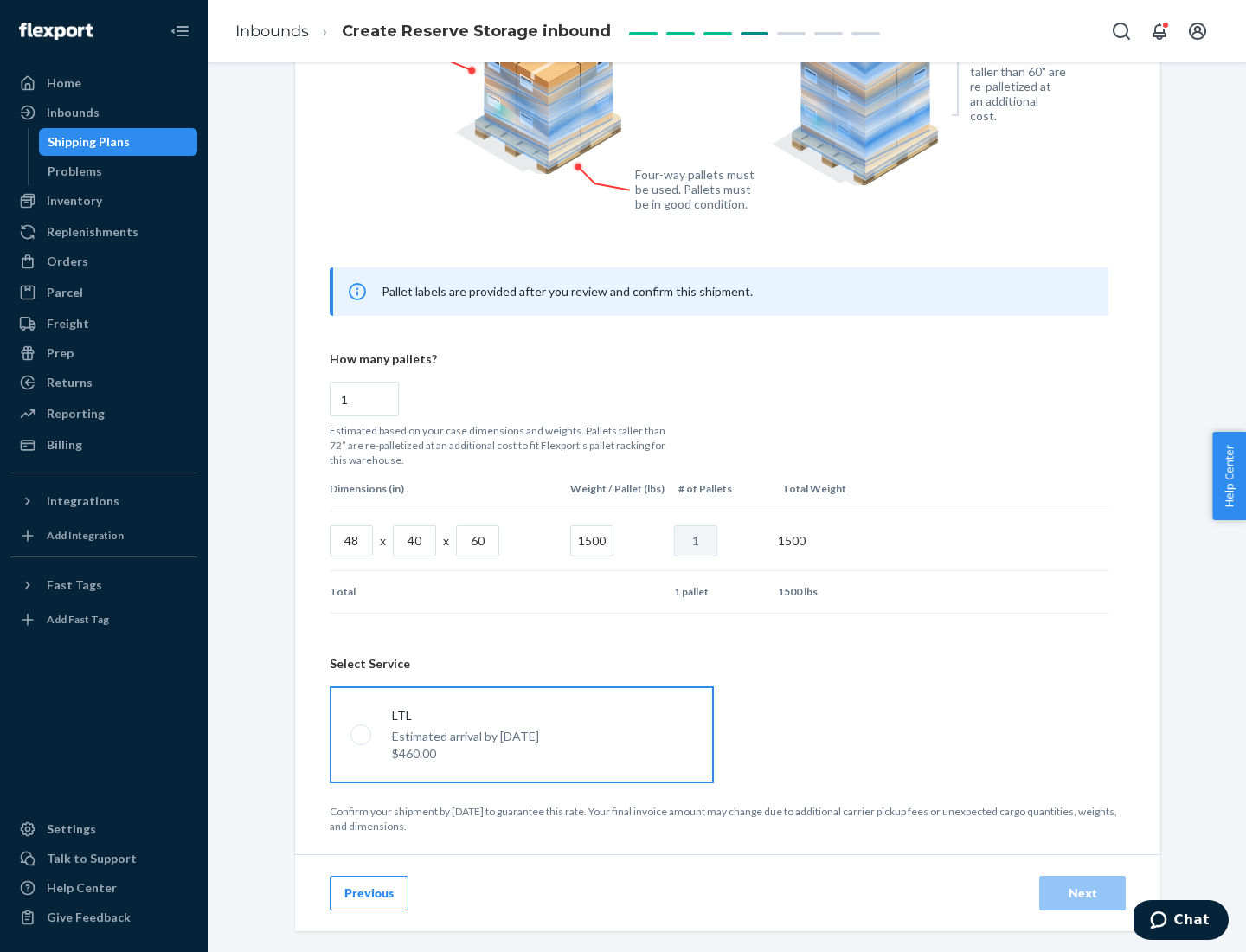
click at [362, 734] on input "LTL Estimated arrival by [DATE] $460.00" at bounding box center [356, 734] width 11 height 11
radio input "true"
radio input "false"
click at [1083, 892] on div "Next" at bounding box center [1082, 892] width 57 height 17
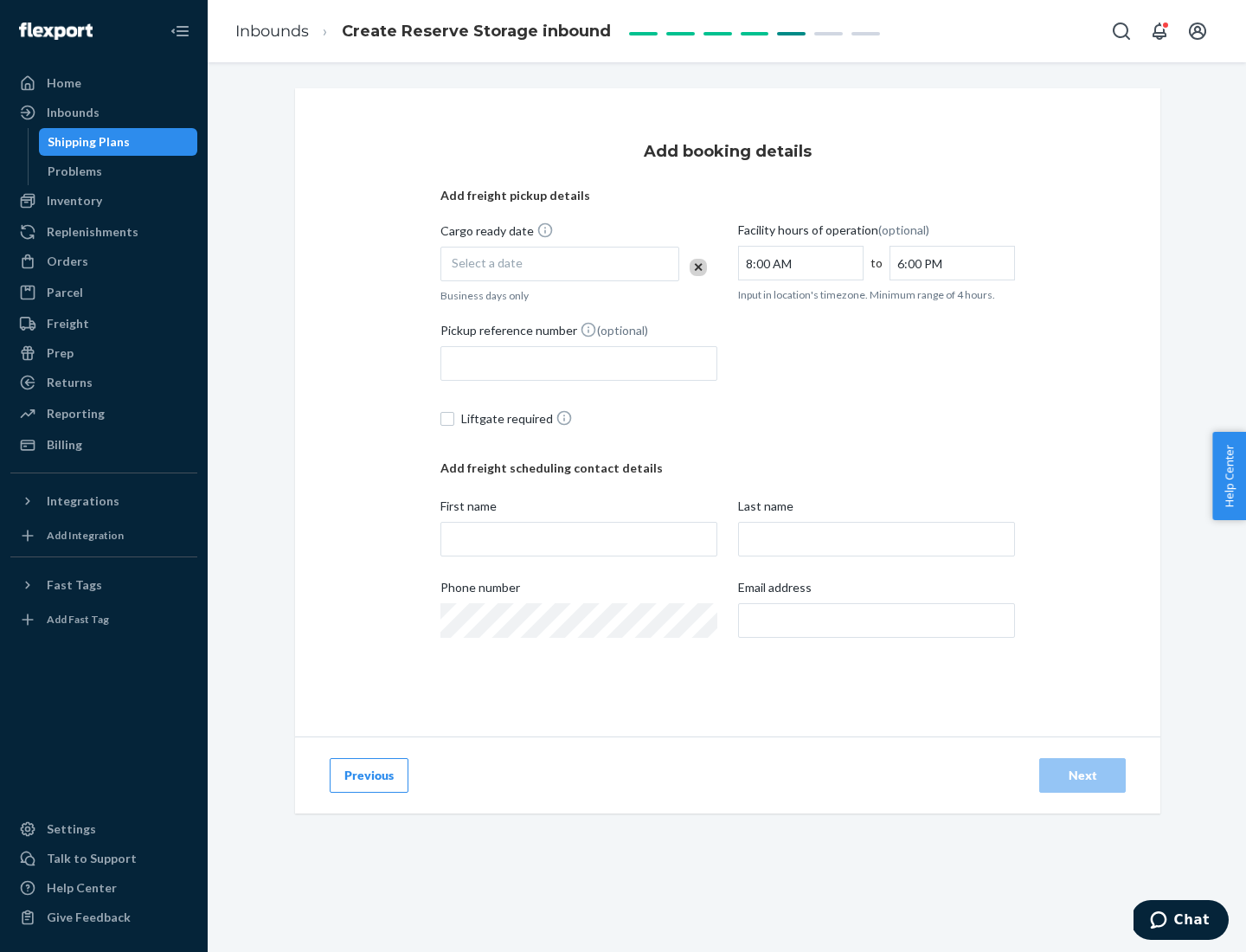
click at [560, 264] on div "Select a date" at bounding box center [560, 264] width 239 height 35
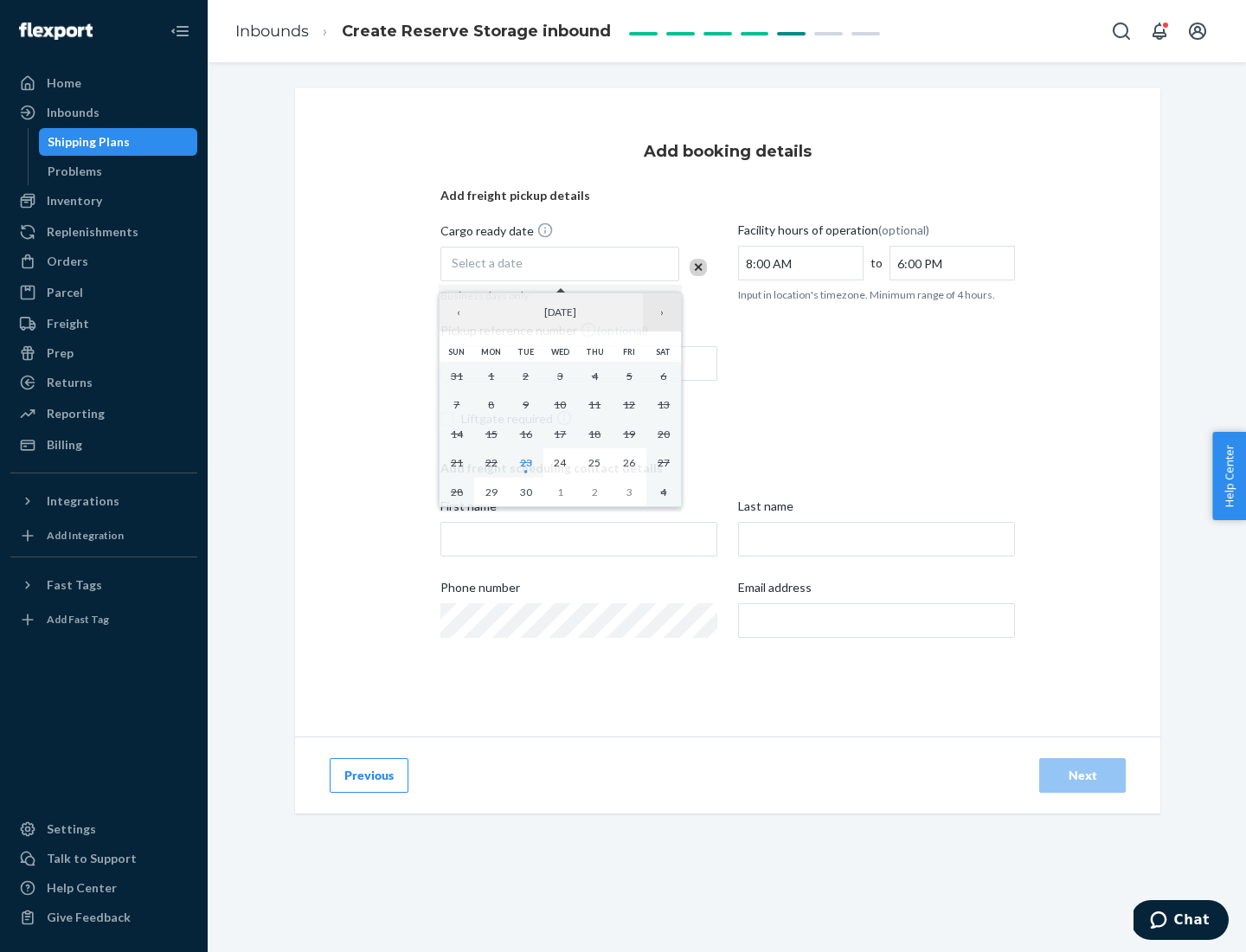
click at [662, 313] on button "›" at bounding box center [662, 313] width 38 height 38
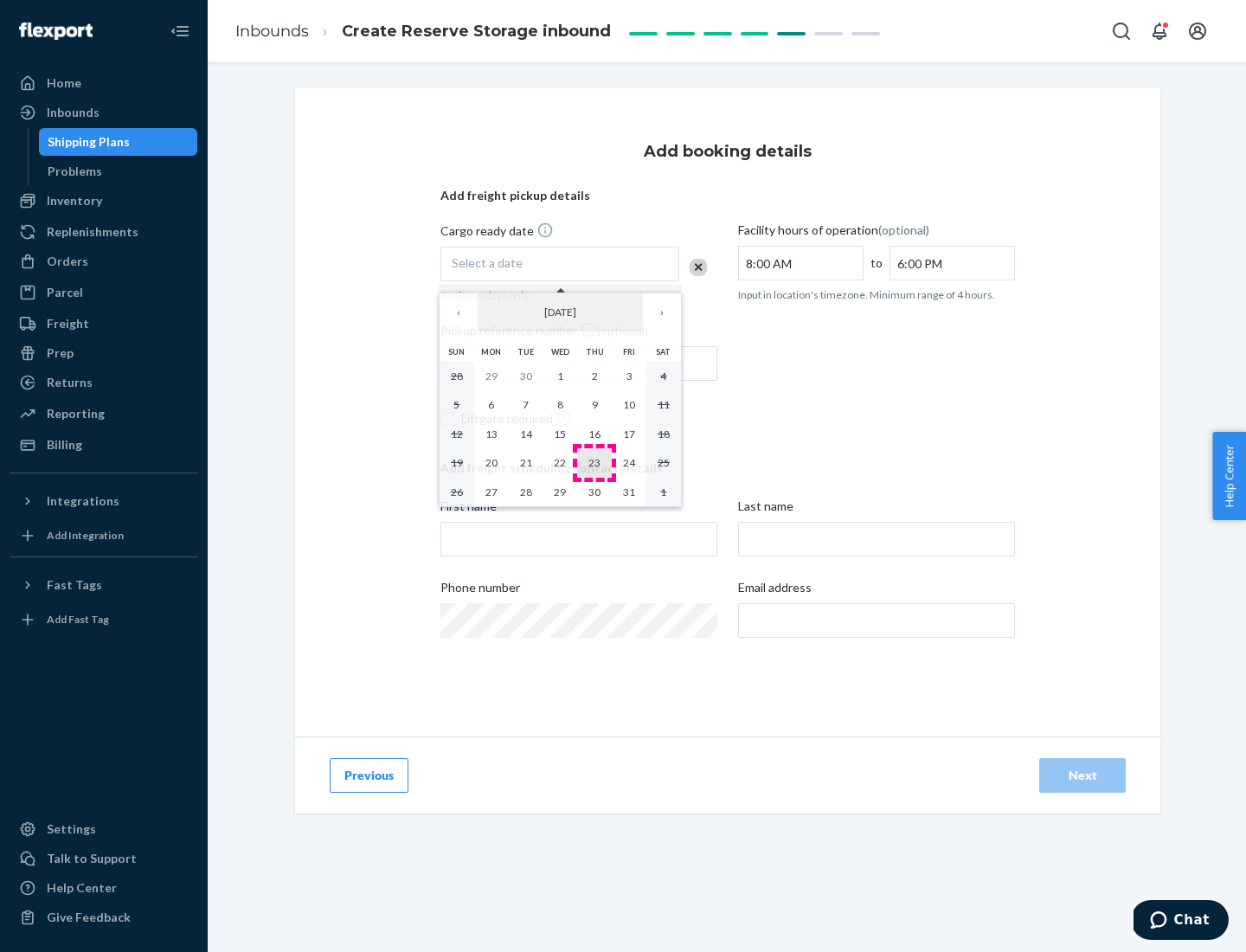
click at [595, 462] on abbr "23" at bounding box center [595, 462] width 12 height 13
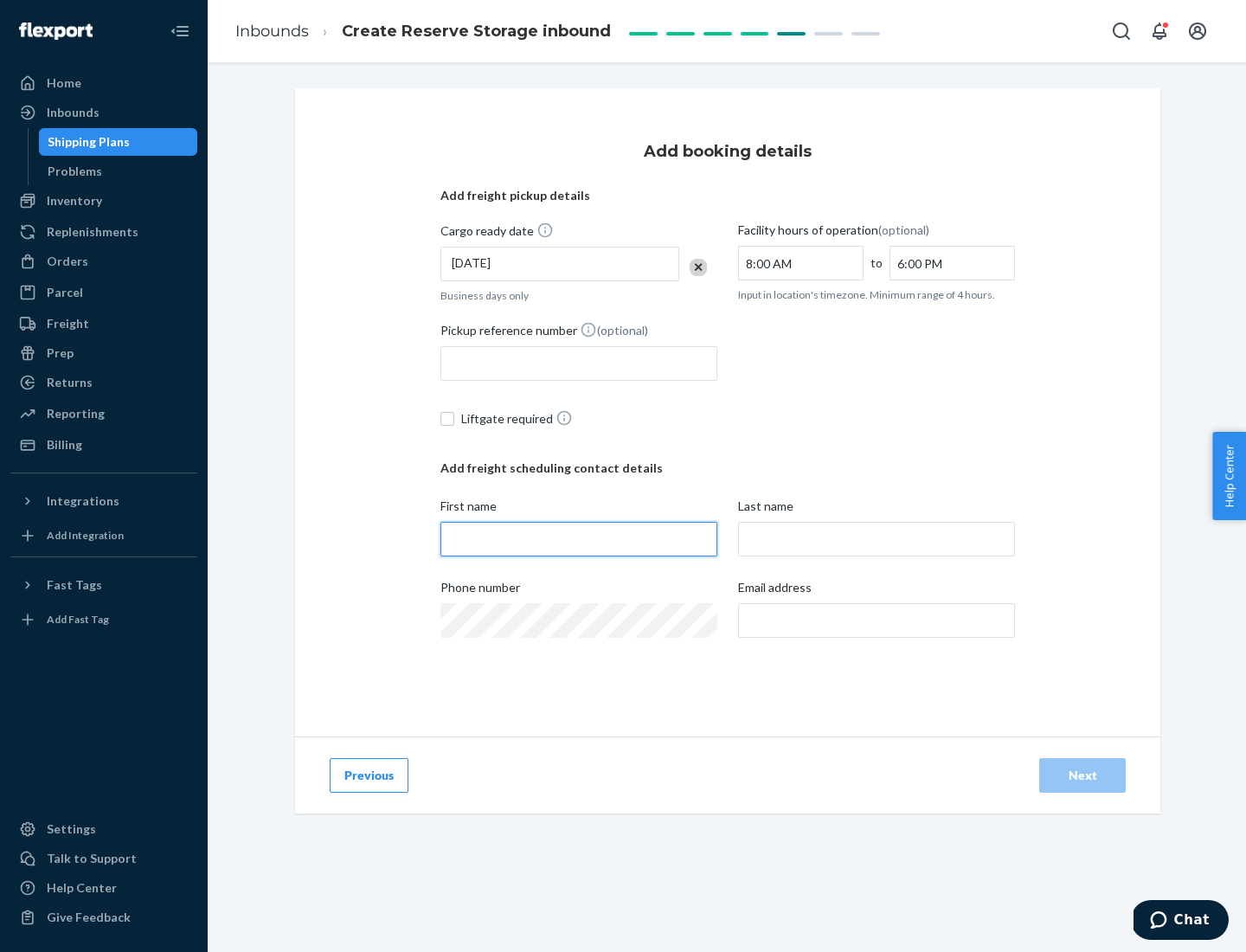
click at [579, 539] on input "First name" at bounding box center [579, 539] width 277 height 35
type input "[PERSON_NAME]"
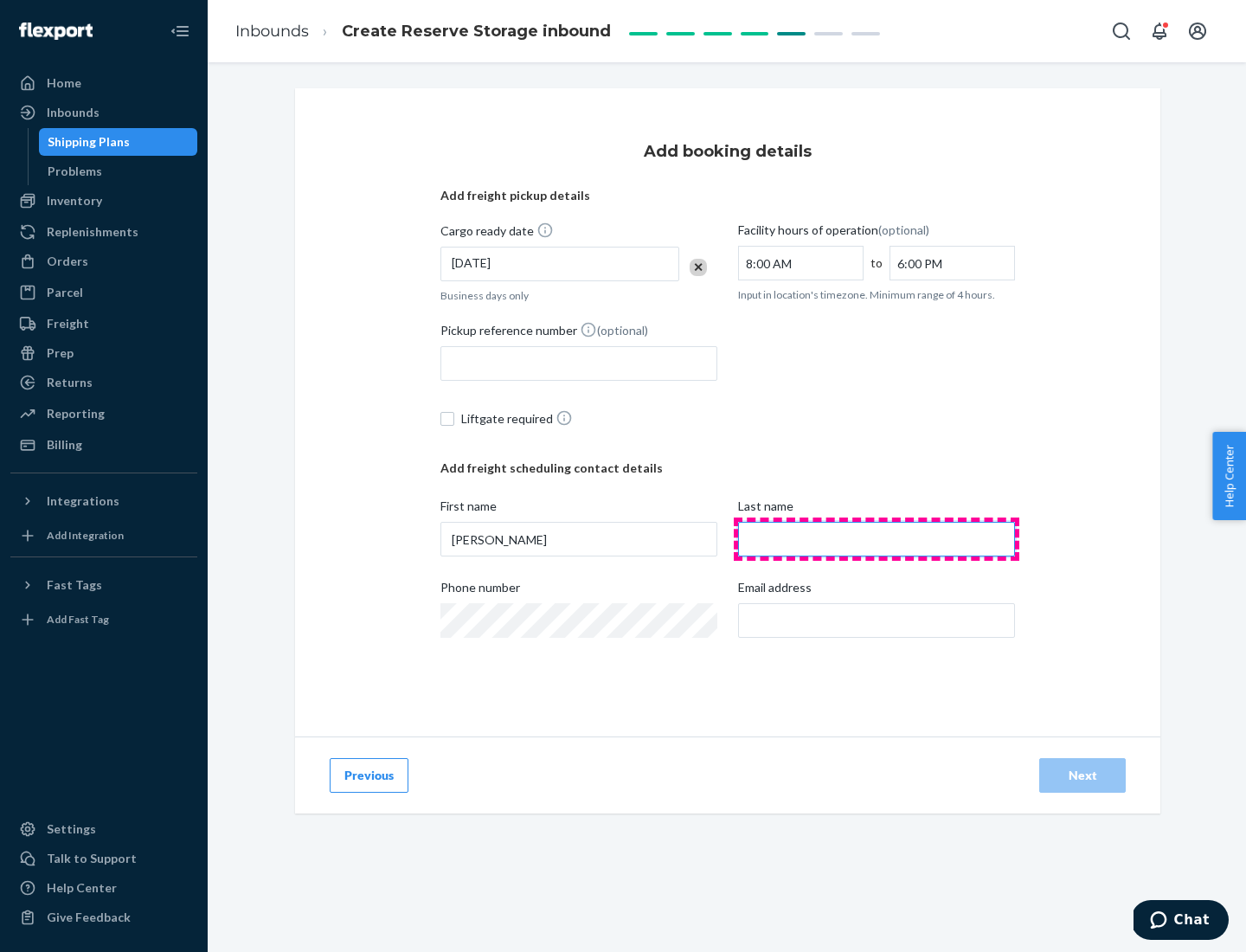
click at [876, 539] on input "Last name" at bounding box center [876, 539] width 277 height 35
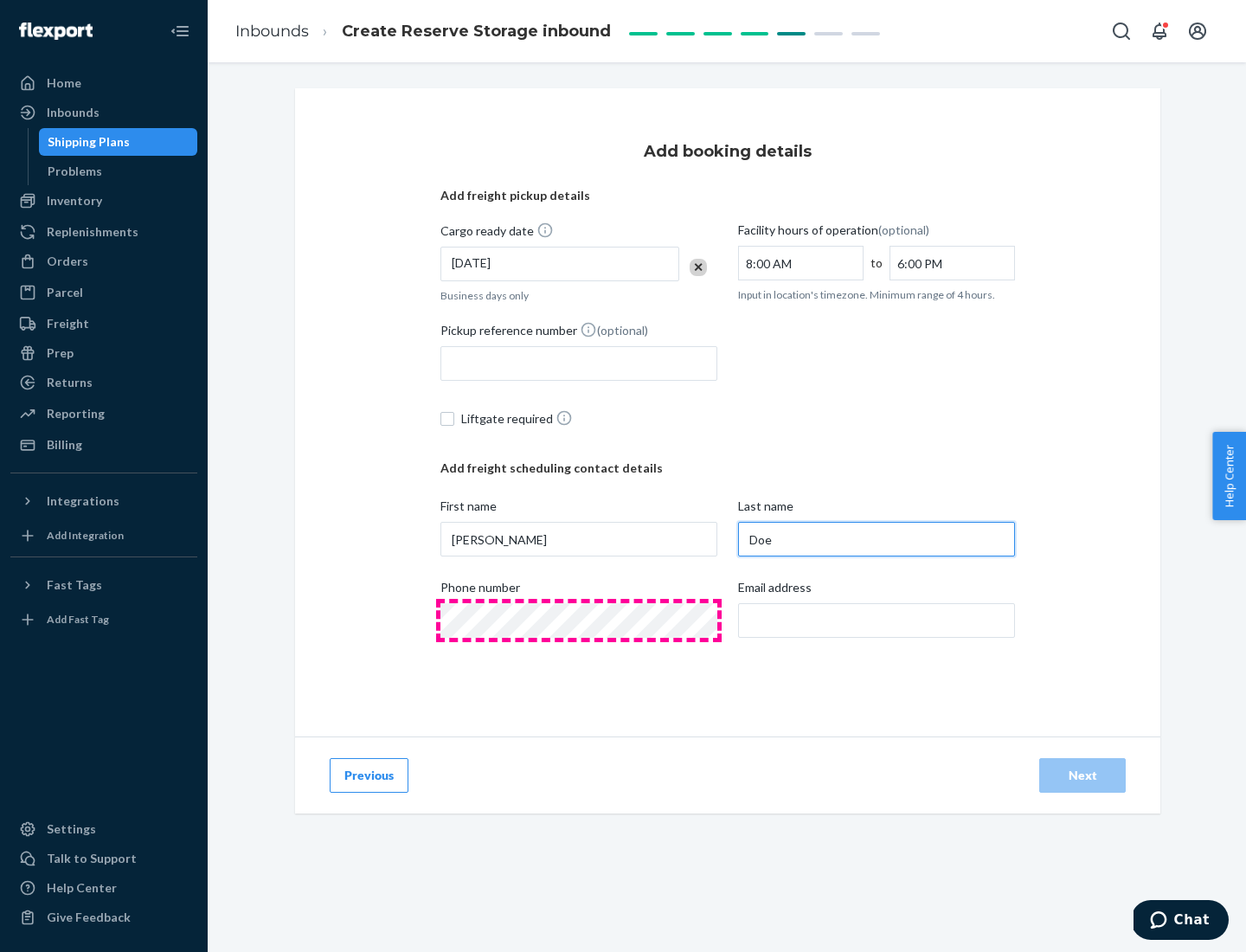
type input "Doe"
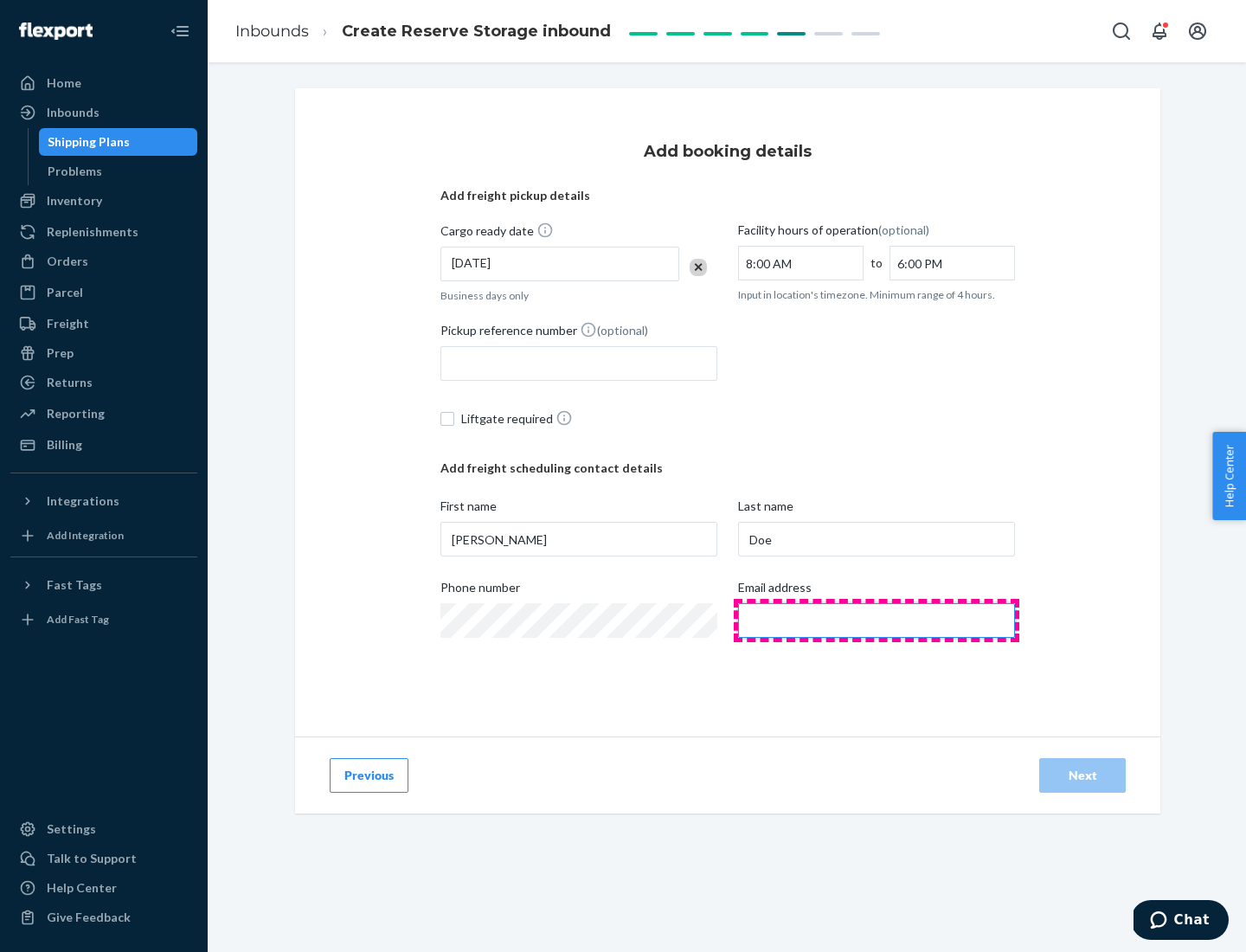
click at [876, 620] on input "Email address" at bounding box center [876, 620] width 277 height 35
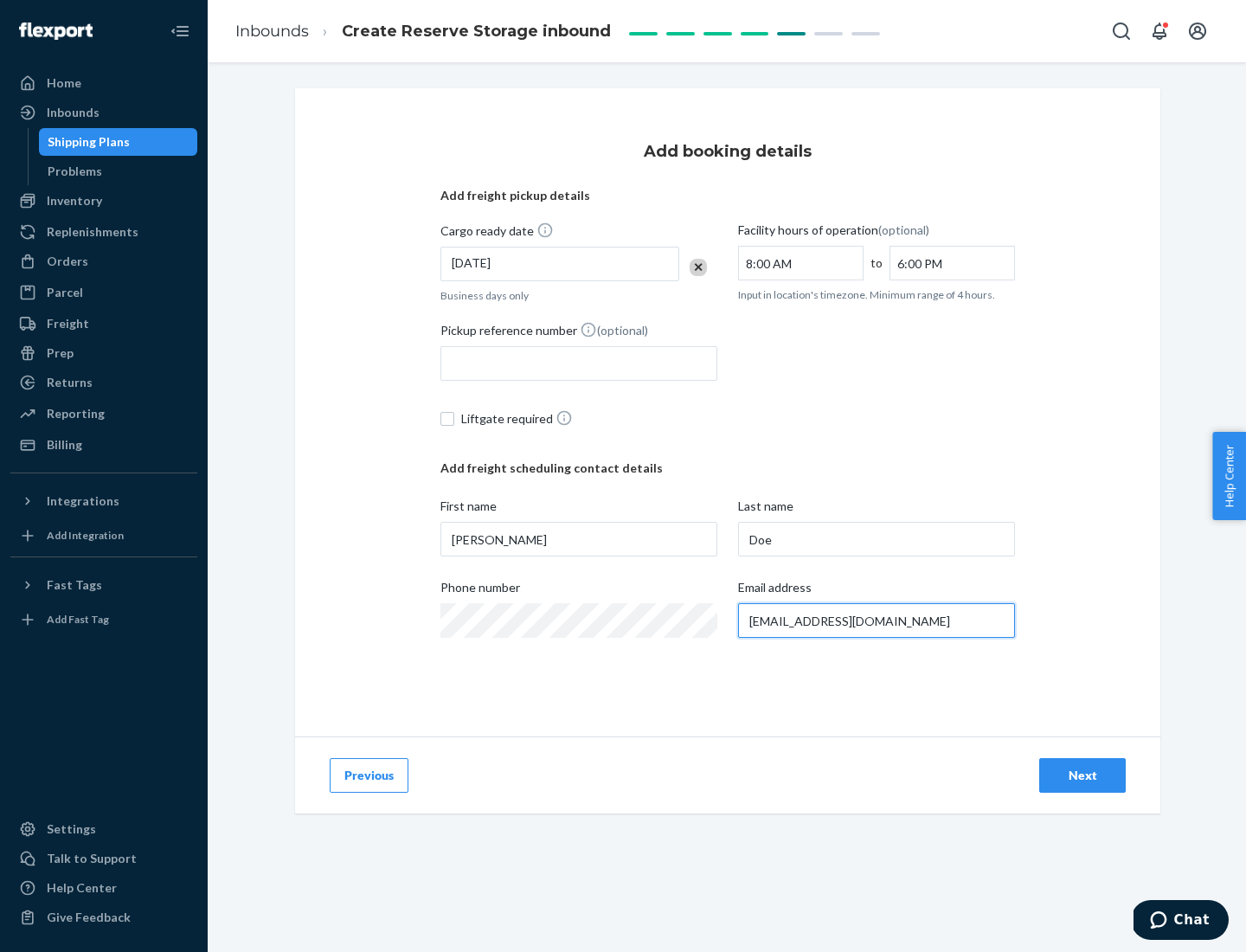
type input "[EMAIL_ADDRESS][DOMAIN_NAME]"
click at [1083, 775] on div "Next" at bounding box center [1082, 775] width 57 height 17
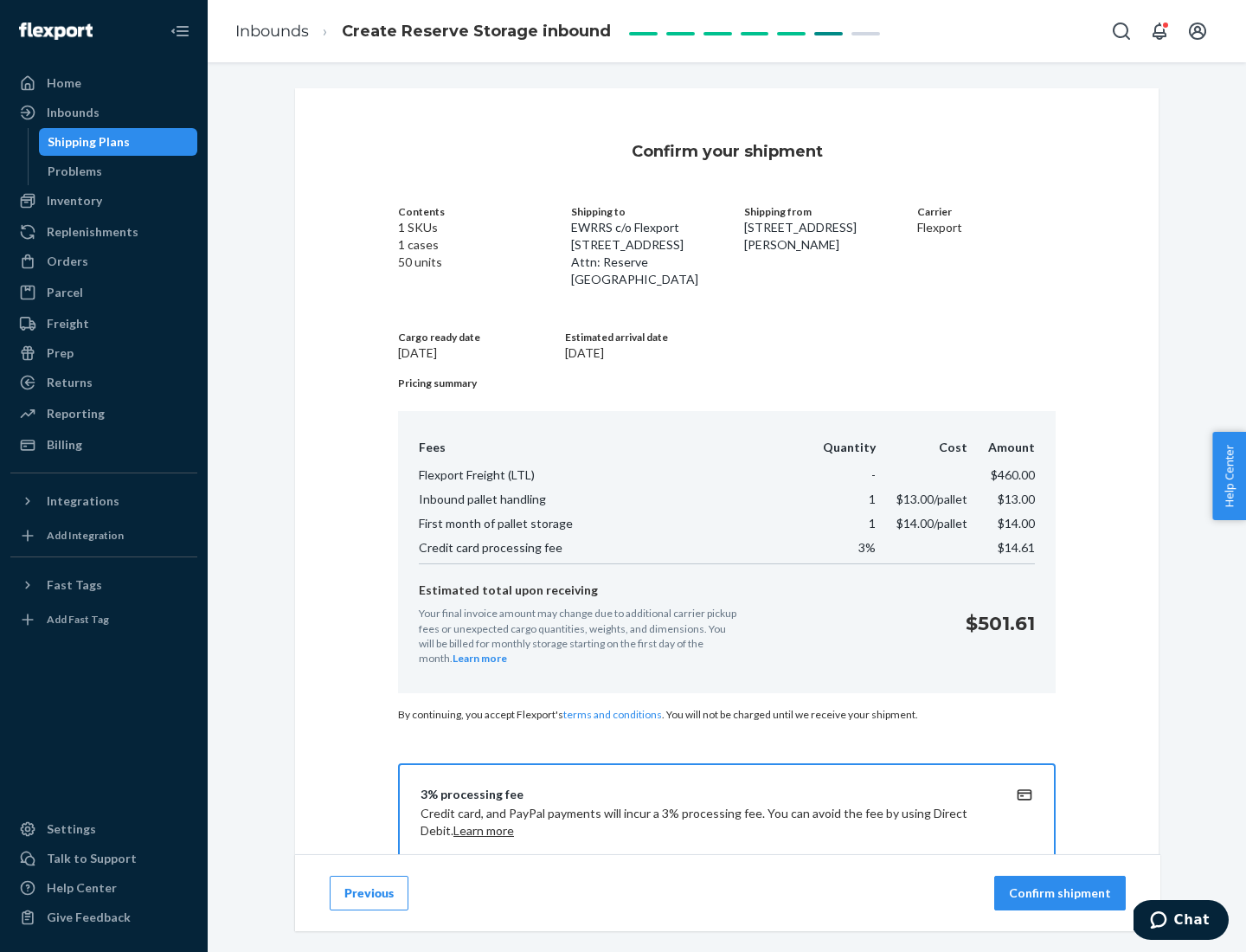
scroll to position [249, 0]
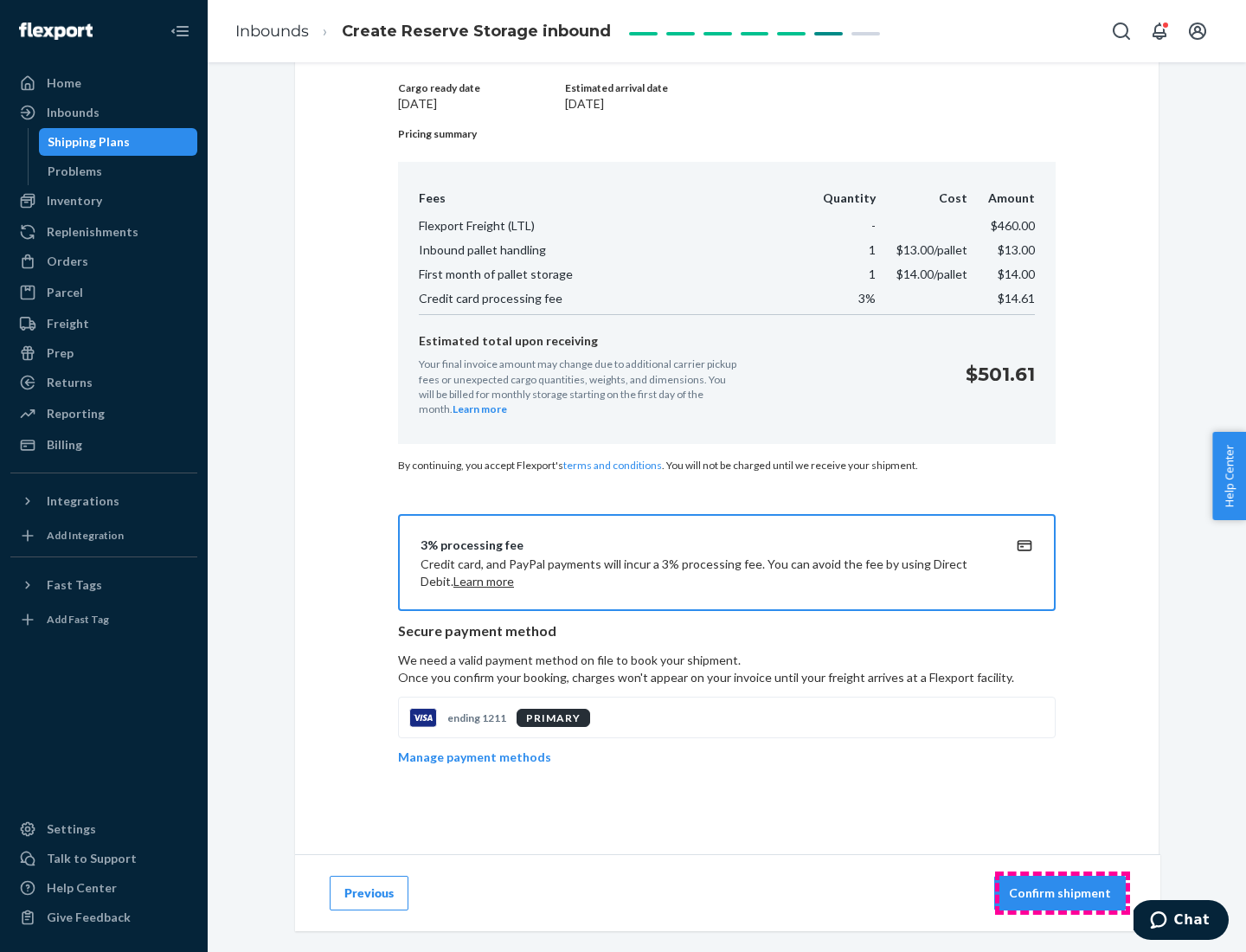
click at [1062, 893] on p "Confirm shipment" at bounding box center [1060, 892] width 103 height 17
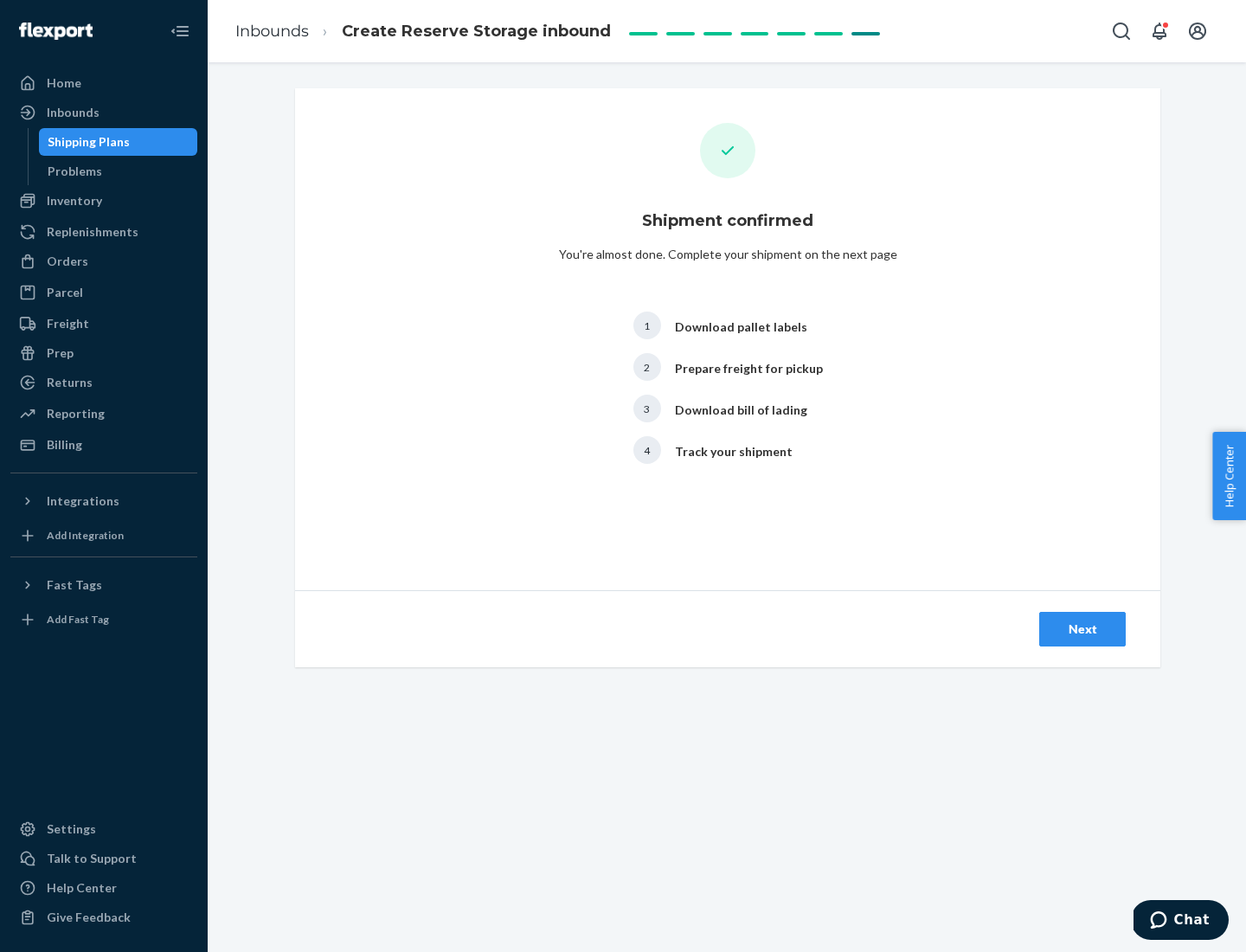
click at [1083, 629] on div "Next" at bounding box center [1082, 628] width 57 height 17
